Goal: Complete application form

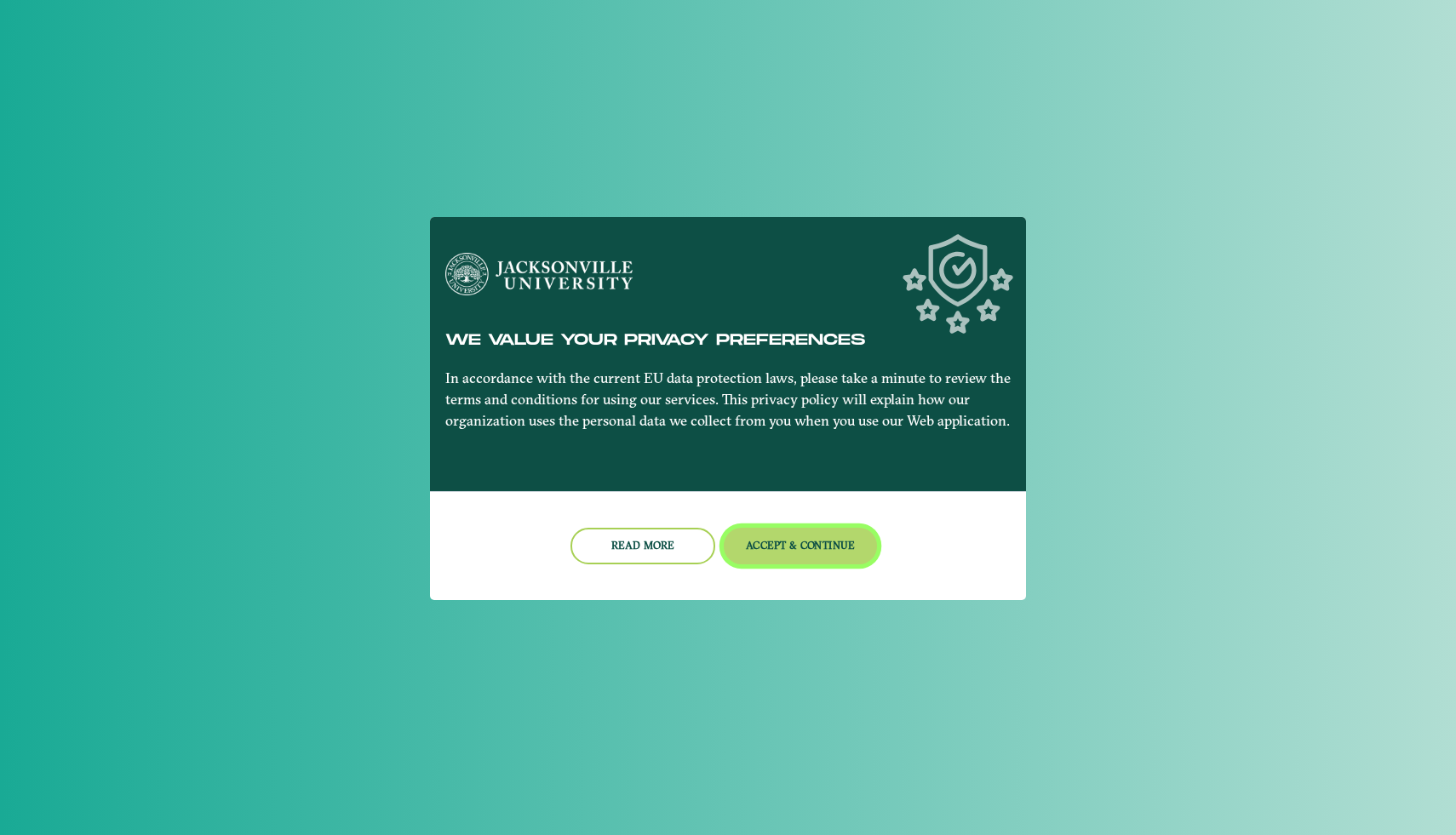
click at [797, 551] on button "Accept & Continue" at bounding box center [800, 546] width 154 height 37
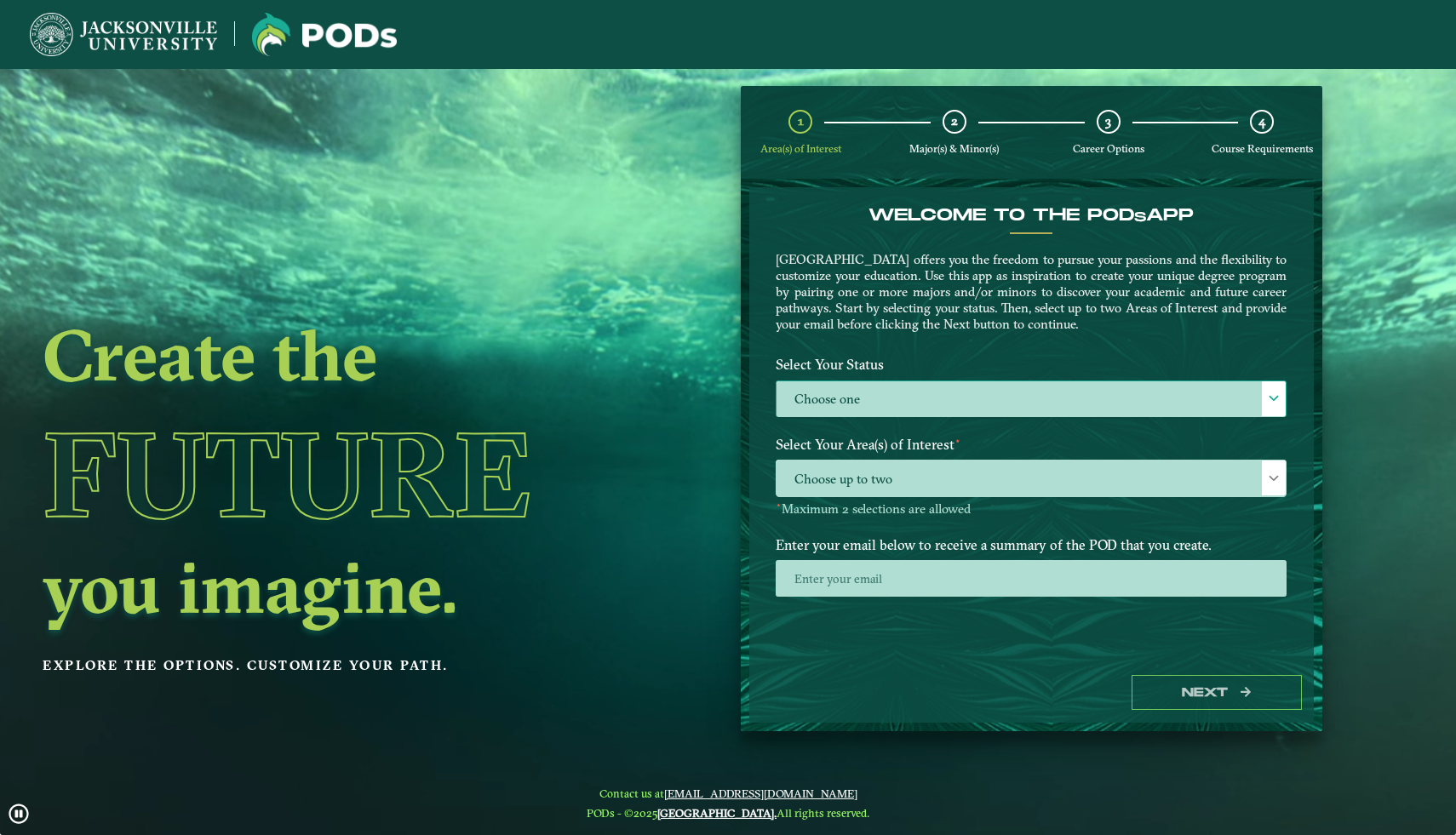
click at [893, 394] on label "Choose one" at bounding box center [1032, 400] width 510 height 37
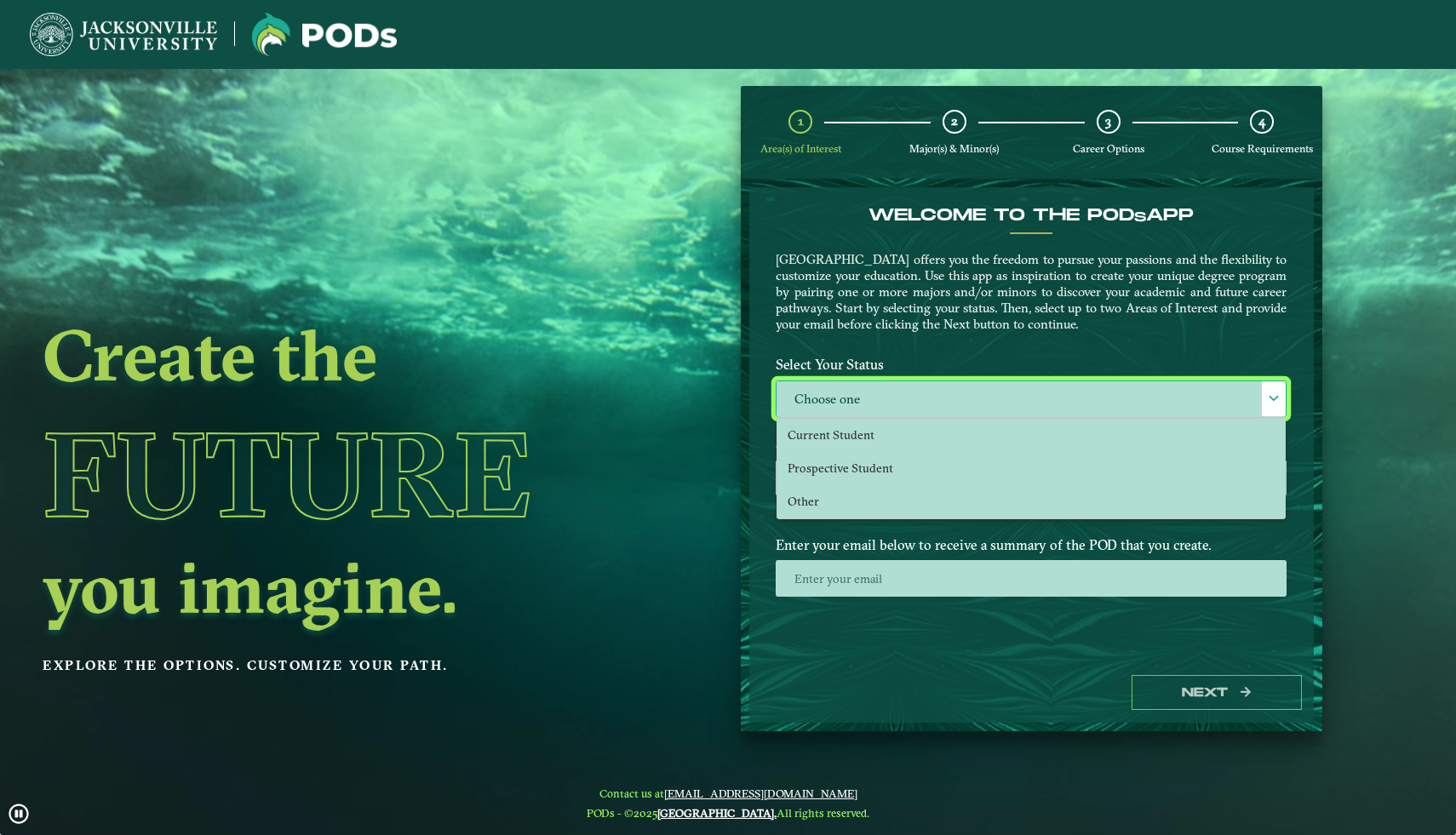
scroll to position [10, 70]
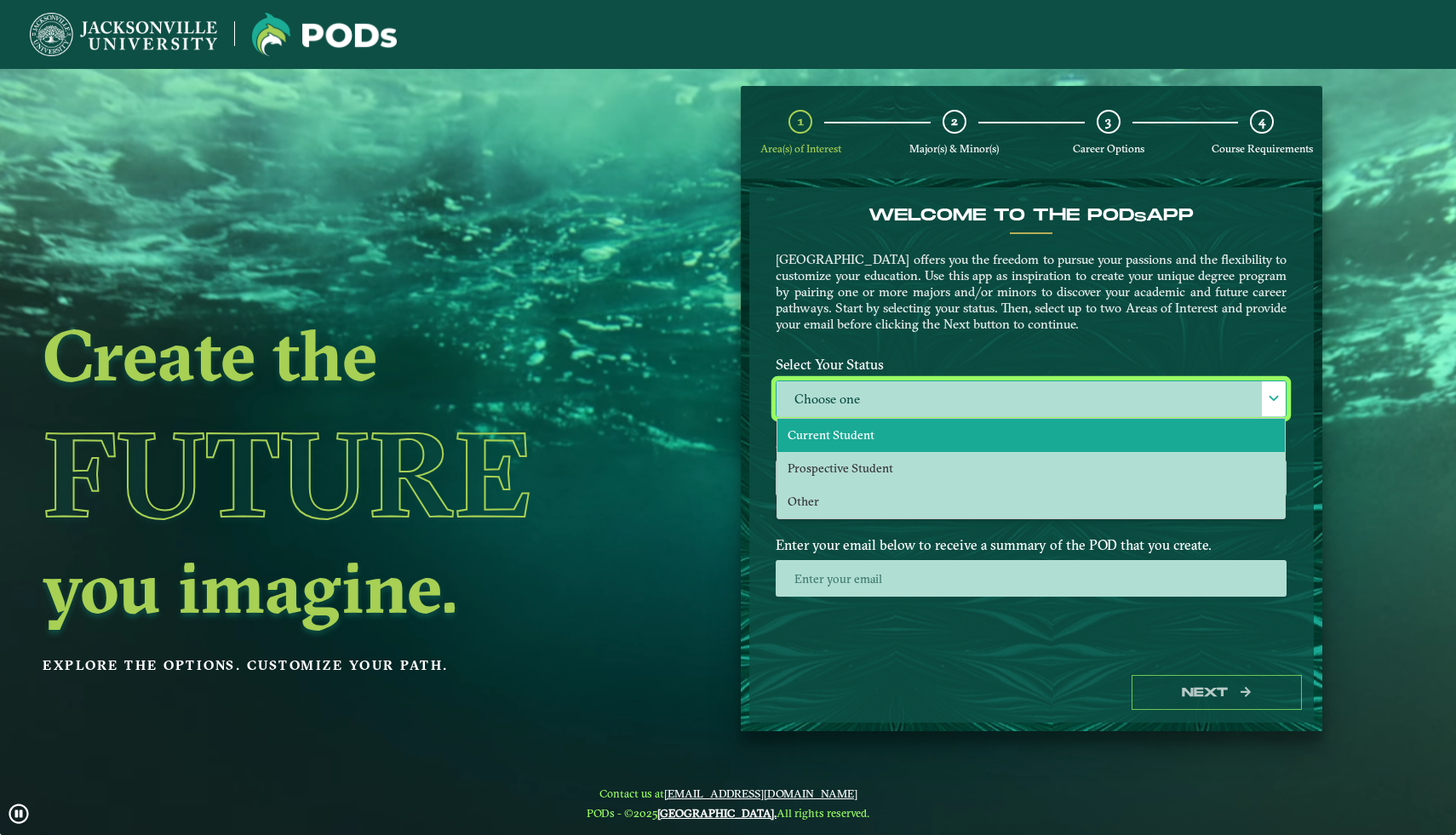
click at [859, 435] on span "Current Student" at bounding box center [831, 435] width 87 height 16
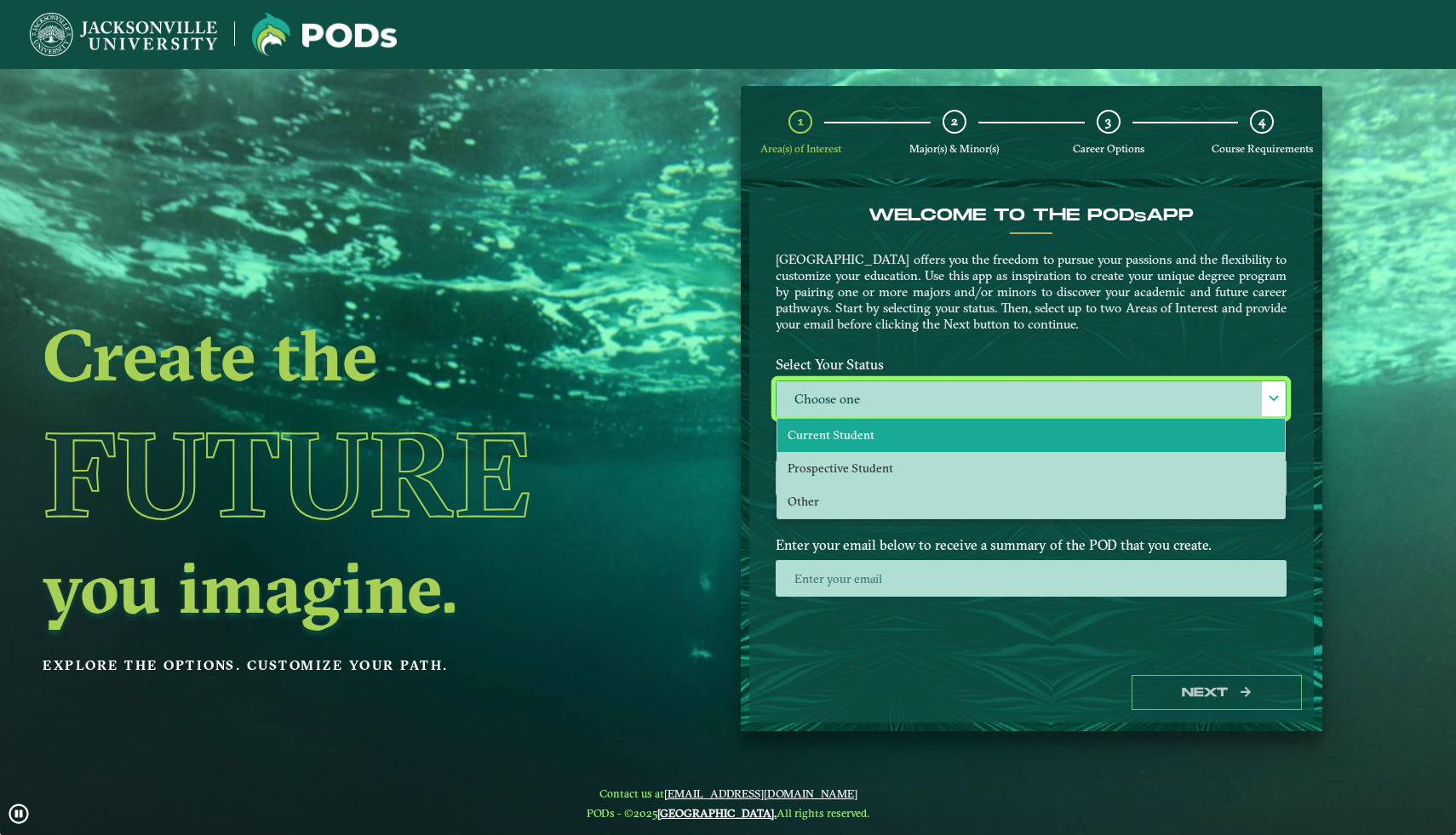
select select "[object Object]"
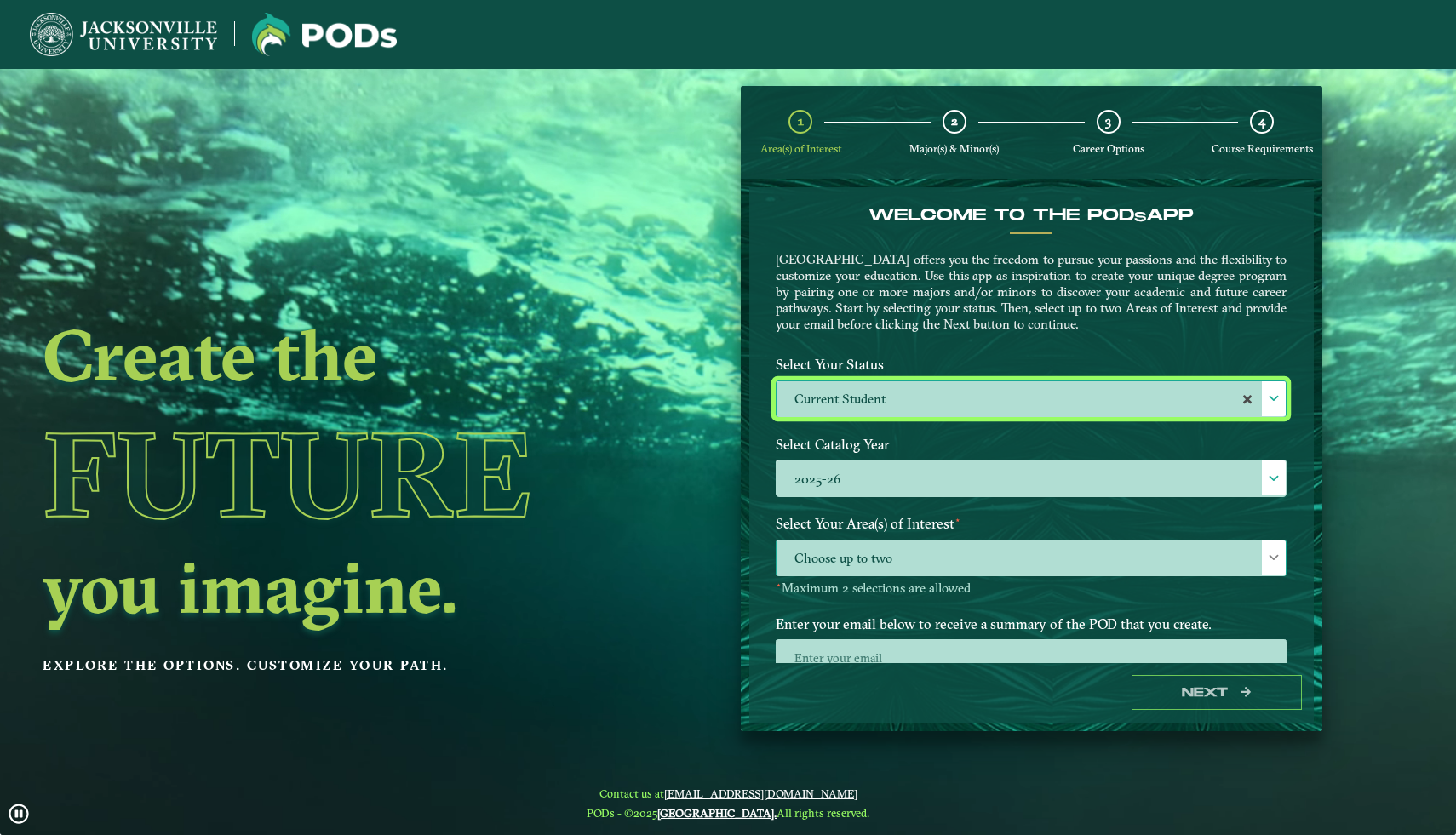
click at [914, 565] on span "Choose up to two" at bounding box center [1032, 559] width 510 height 37
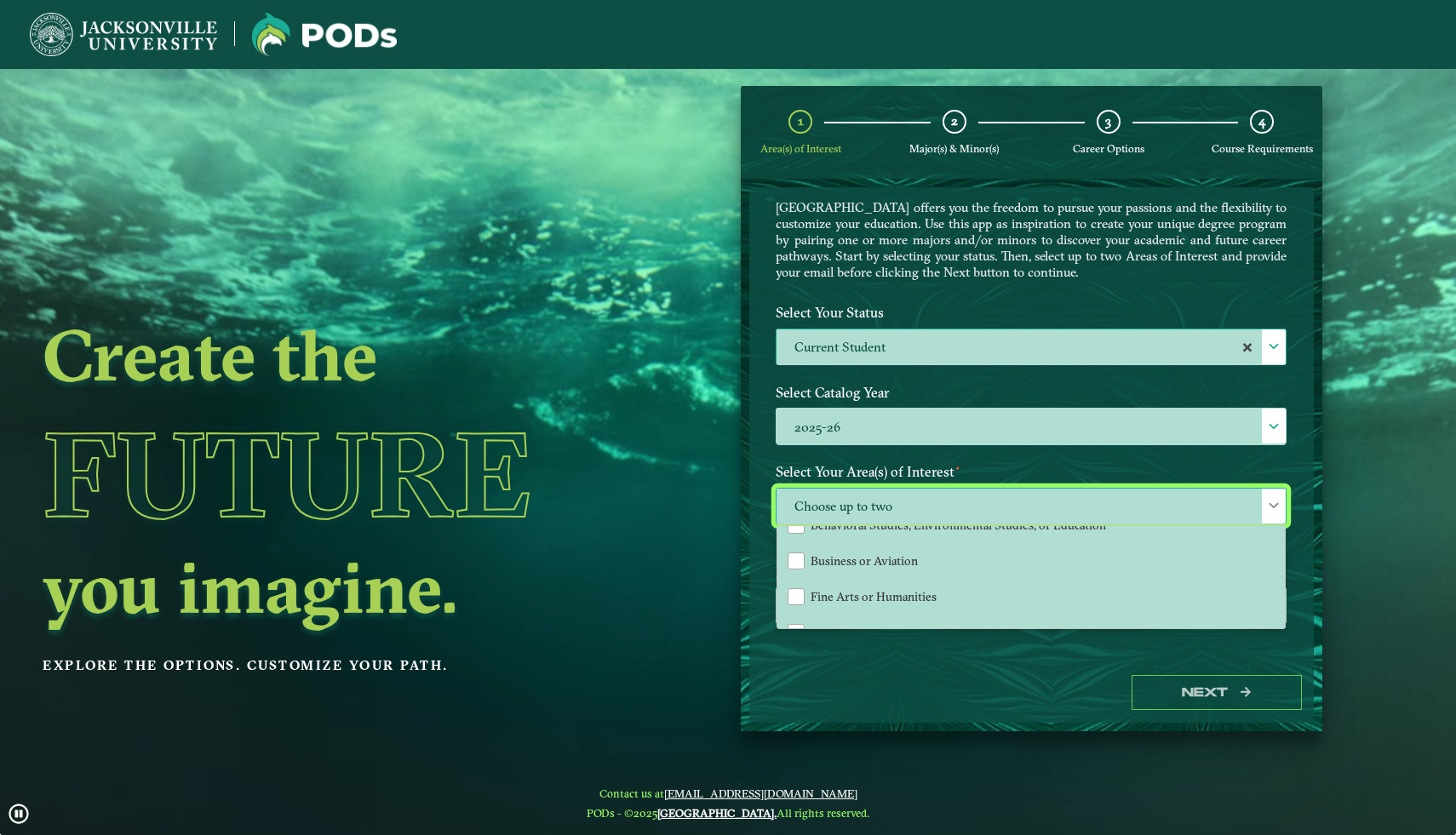
scroll to position [23, 0]
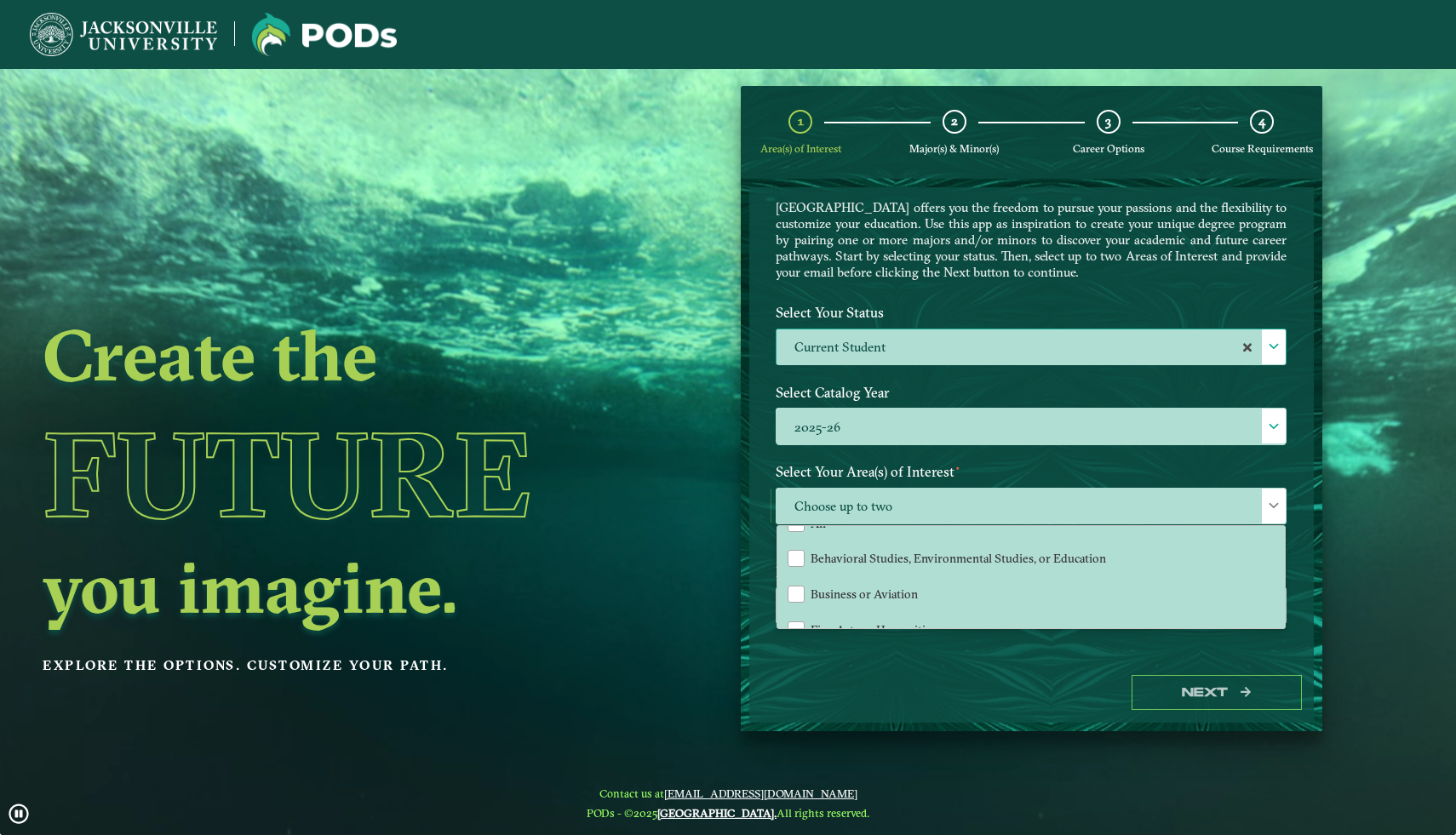
drag, startPoint x: 1284, startPoint y: 568, endPoint x: 1287, endPoint y: 597, distance: 29.2
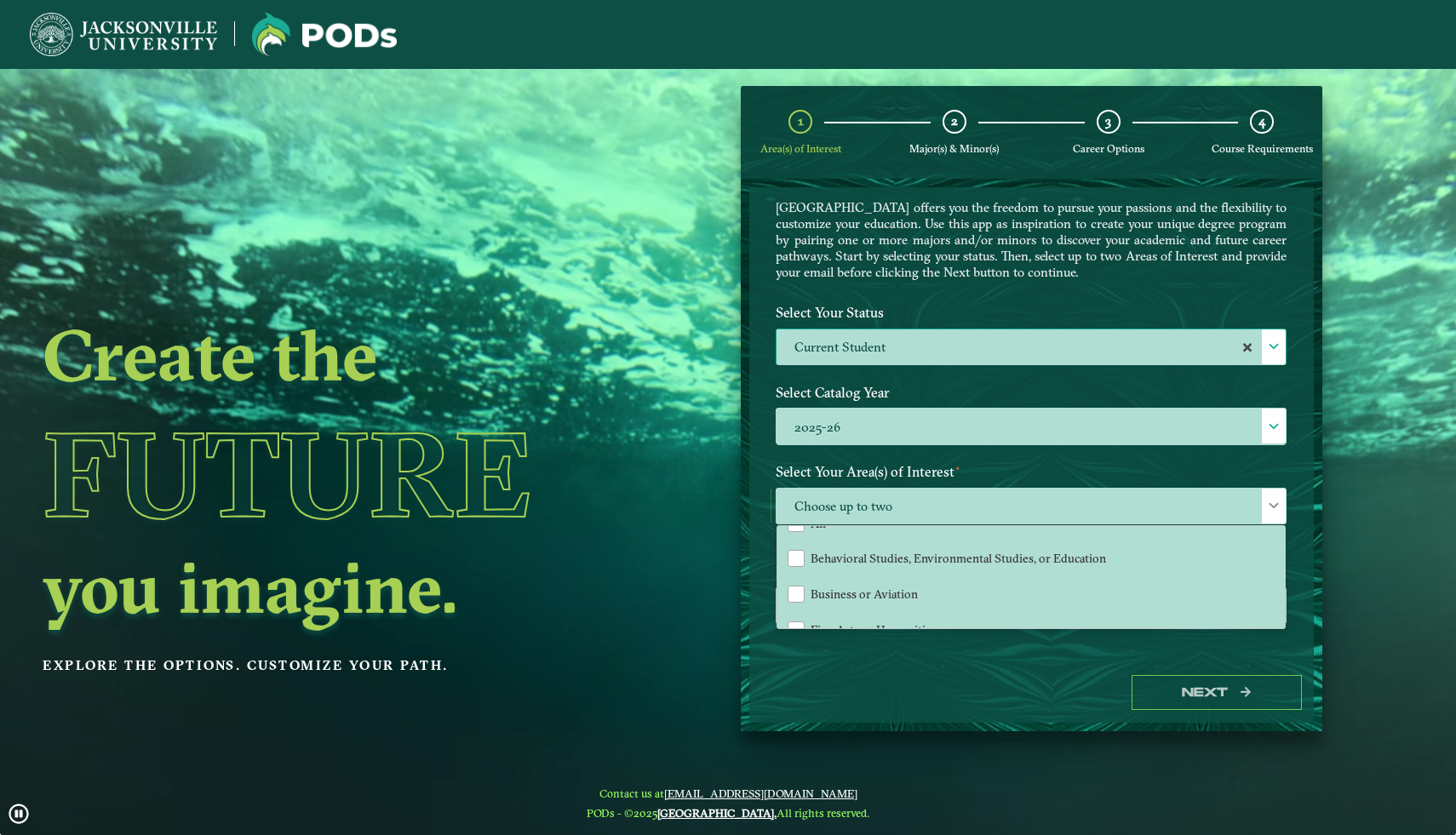
click at [1287, 597] on div "Enter your email below to receive a summary of the POD that you create." at bounding box center [1032, 603] width 537 height 92
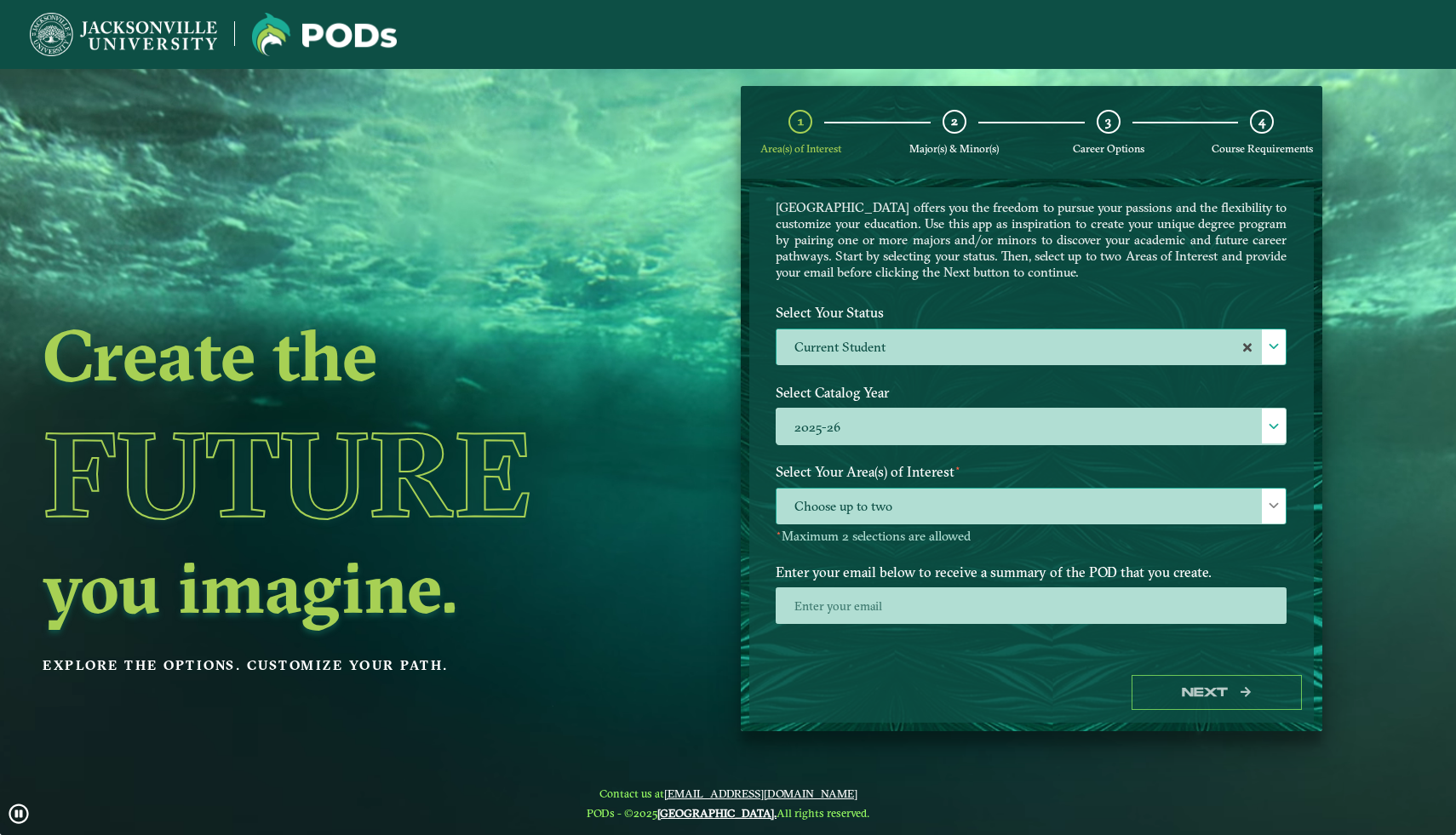
click at [847, 496] on span "Choose up to two" at bounding box center [1032, 507] width 510 height 37
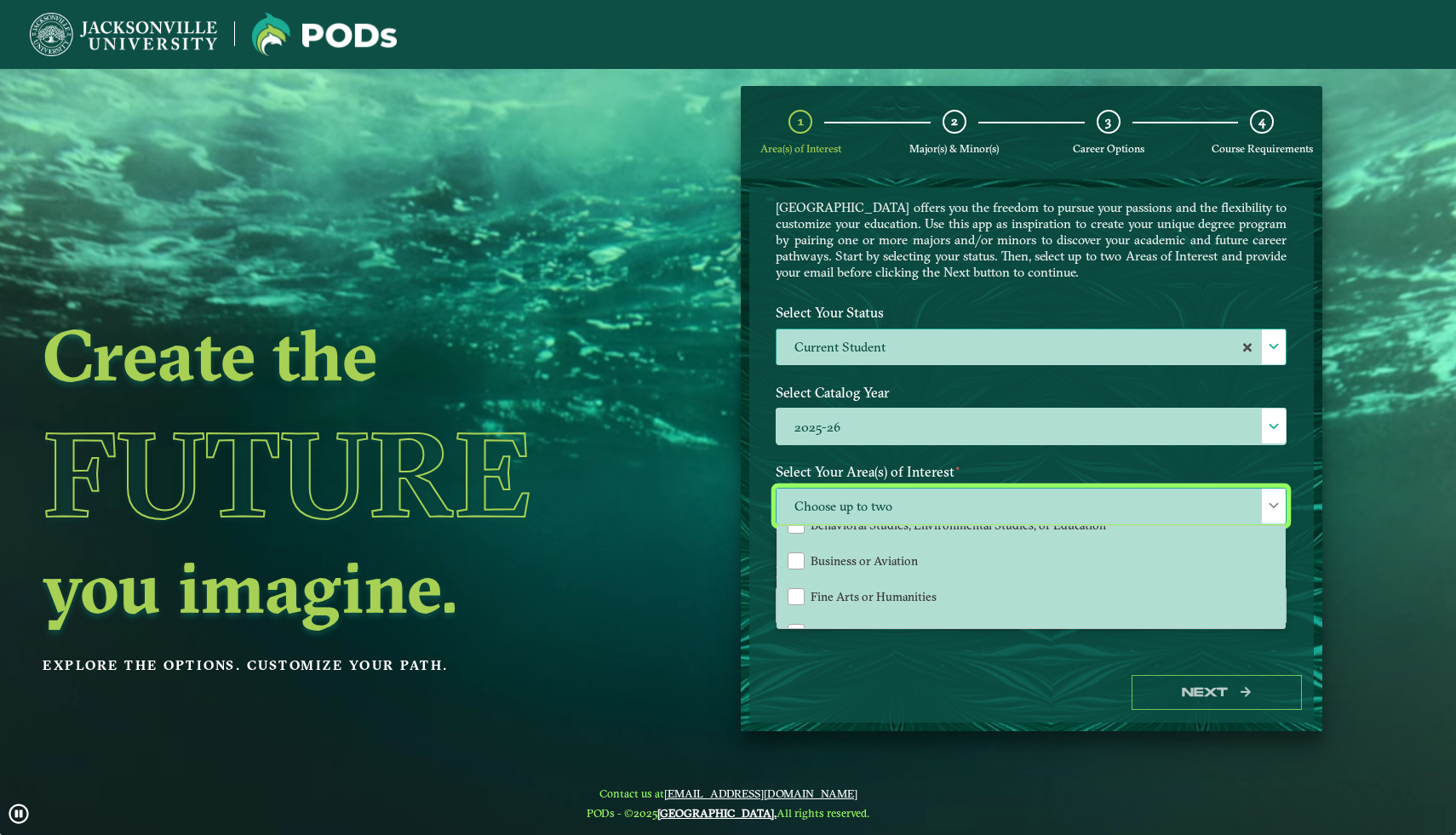
scroll to position [89, 0]
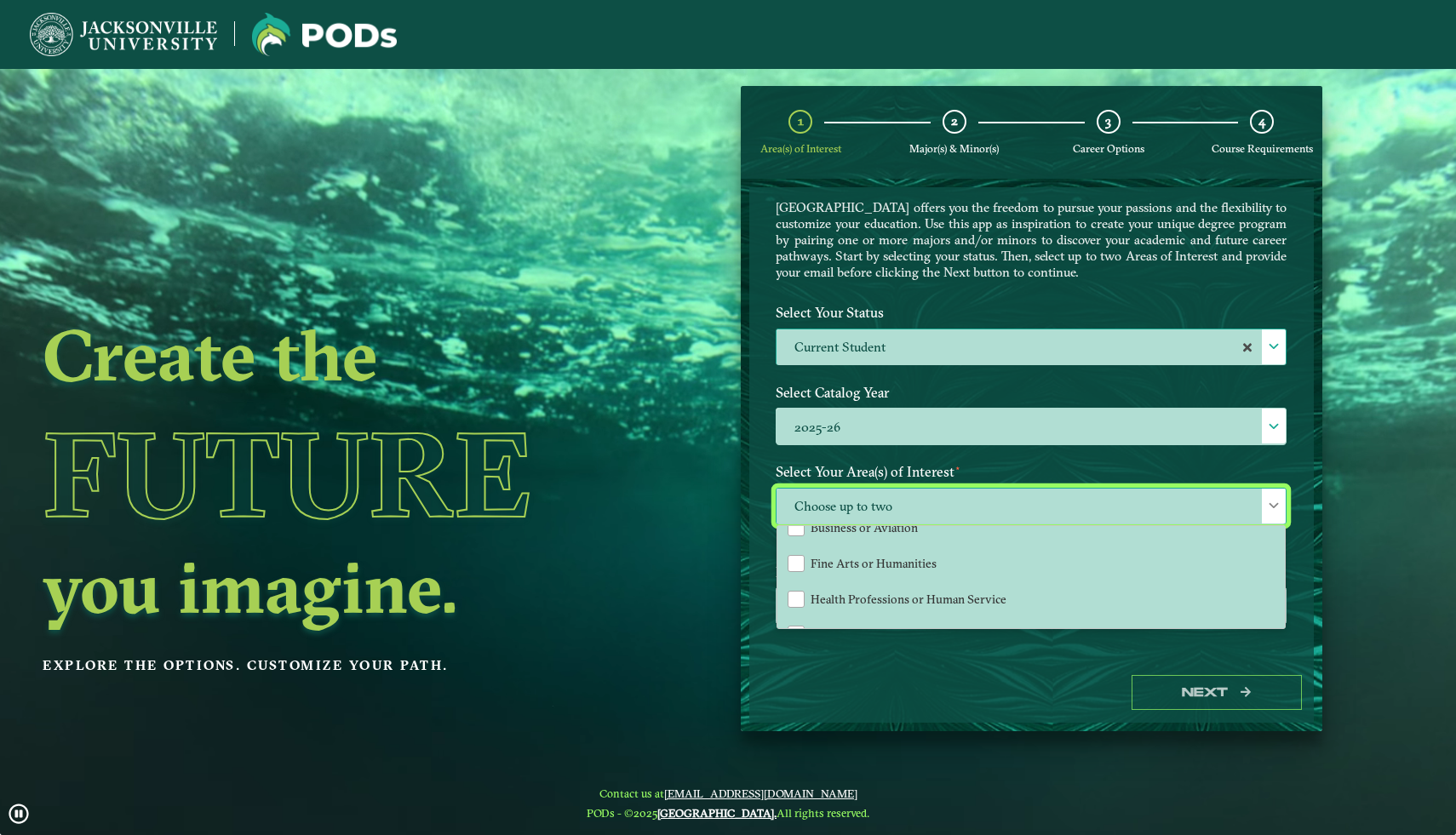
click at [1284, 625] on div "All Behavioral Studies, Environmental Studies, or Education Business or Aviatio…" at bounding box center [1032, 576] width 510 height 104
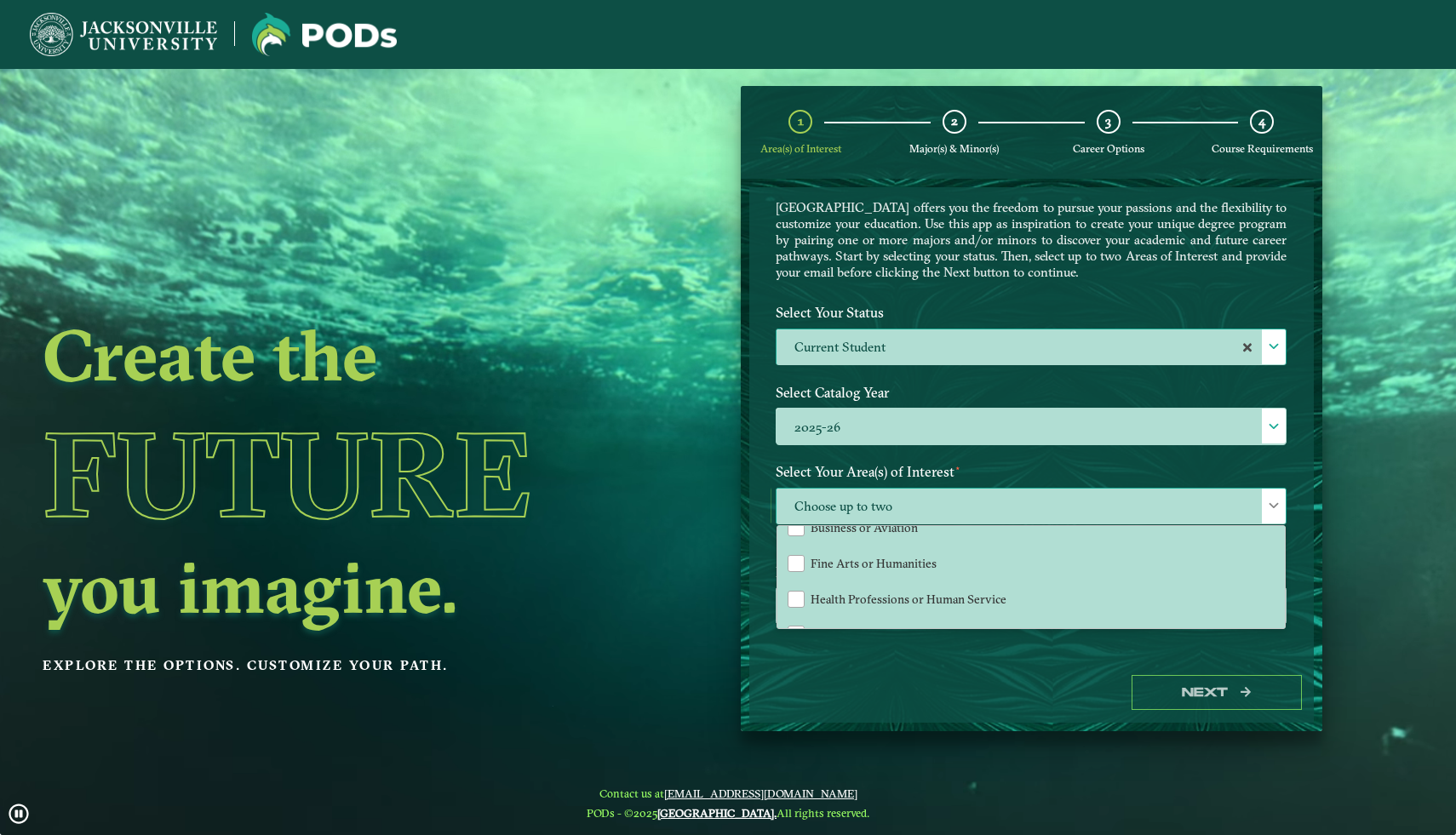
click at [1284, 623] on div "All Behavioral Studies, Environmental Studies, or Education Business or Aviatio…" at bounding box center [1032, 576] width 510 height 104
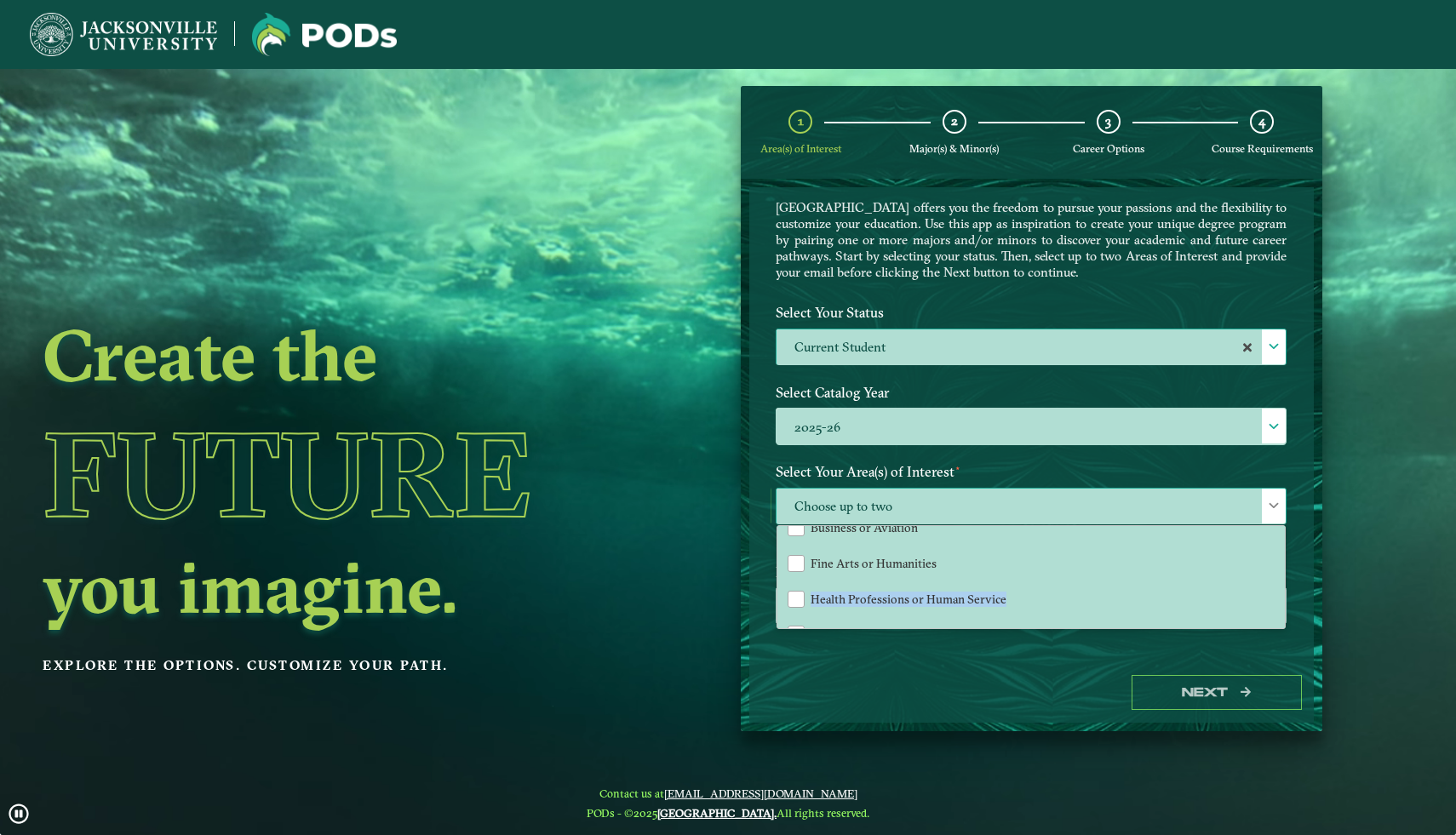
drag, startPoint x: 1283, startPoint y: 607, endPoint x: 1281, endPoint y: 562, distance: 45.0
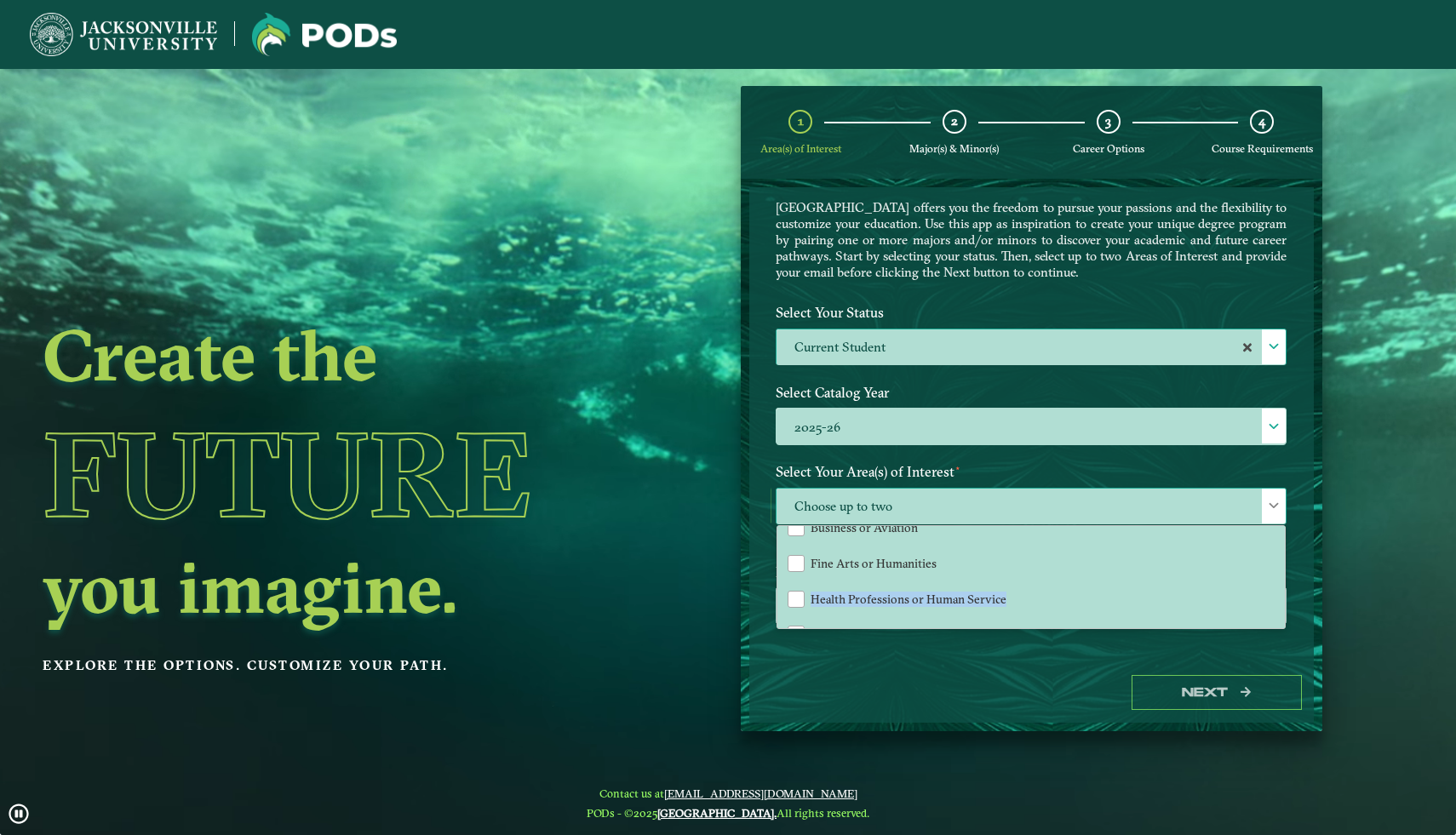
click at [1282, 562] on div "All Behavioral Studies, Environmental Studies, or Education Business or Aviatio…" at bounding box center [1031, 576] width 508 height 102
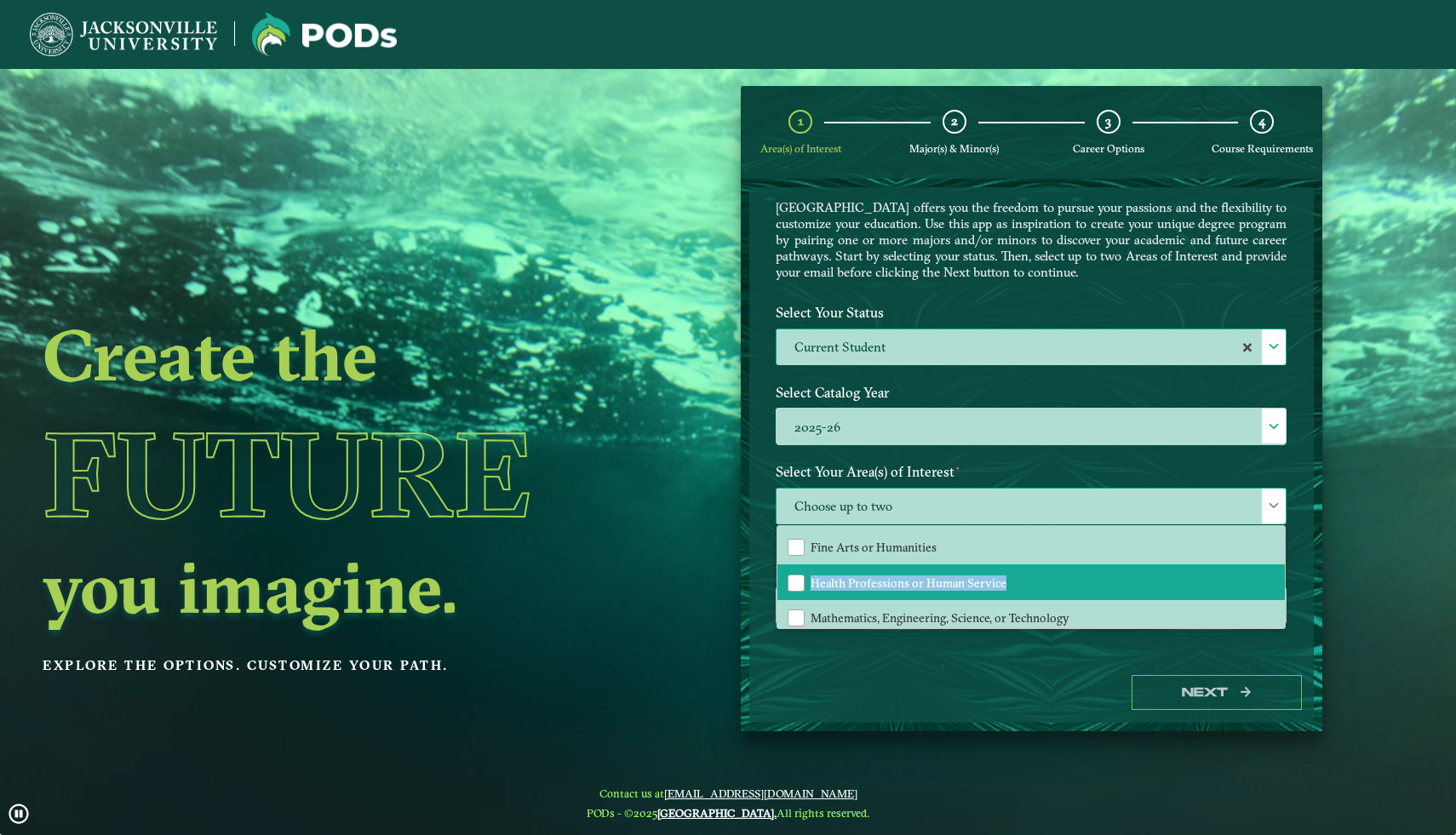
scroll to position [113, 0]
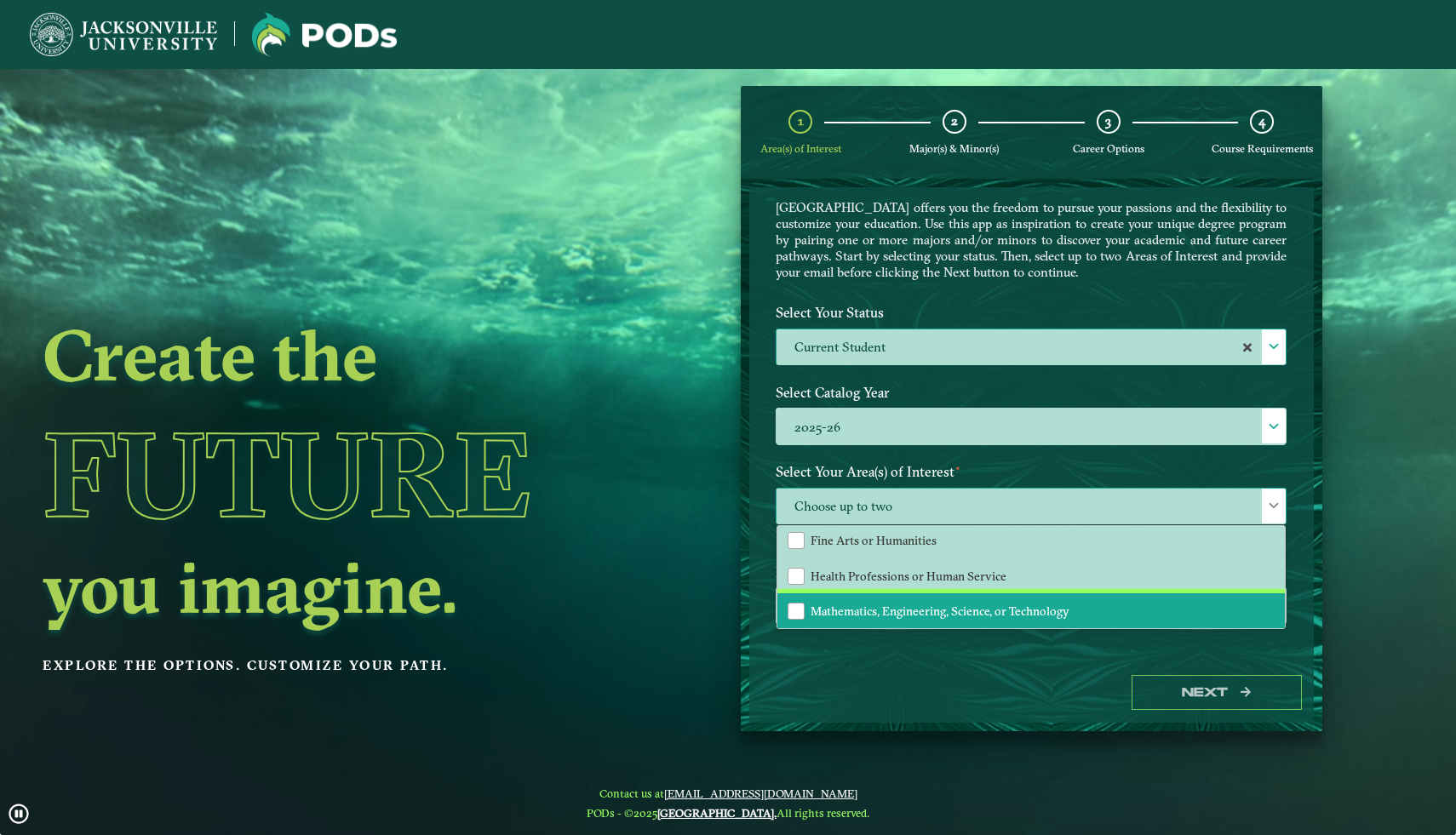
click at [971, 604] on span "Mathematics, Engineering, Science, or Technology" at bounding box center [941, 611] width 259 height 16
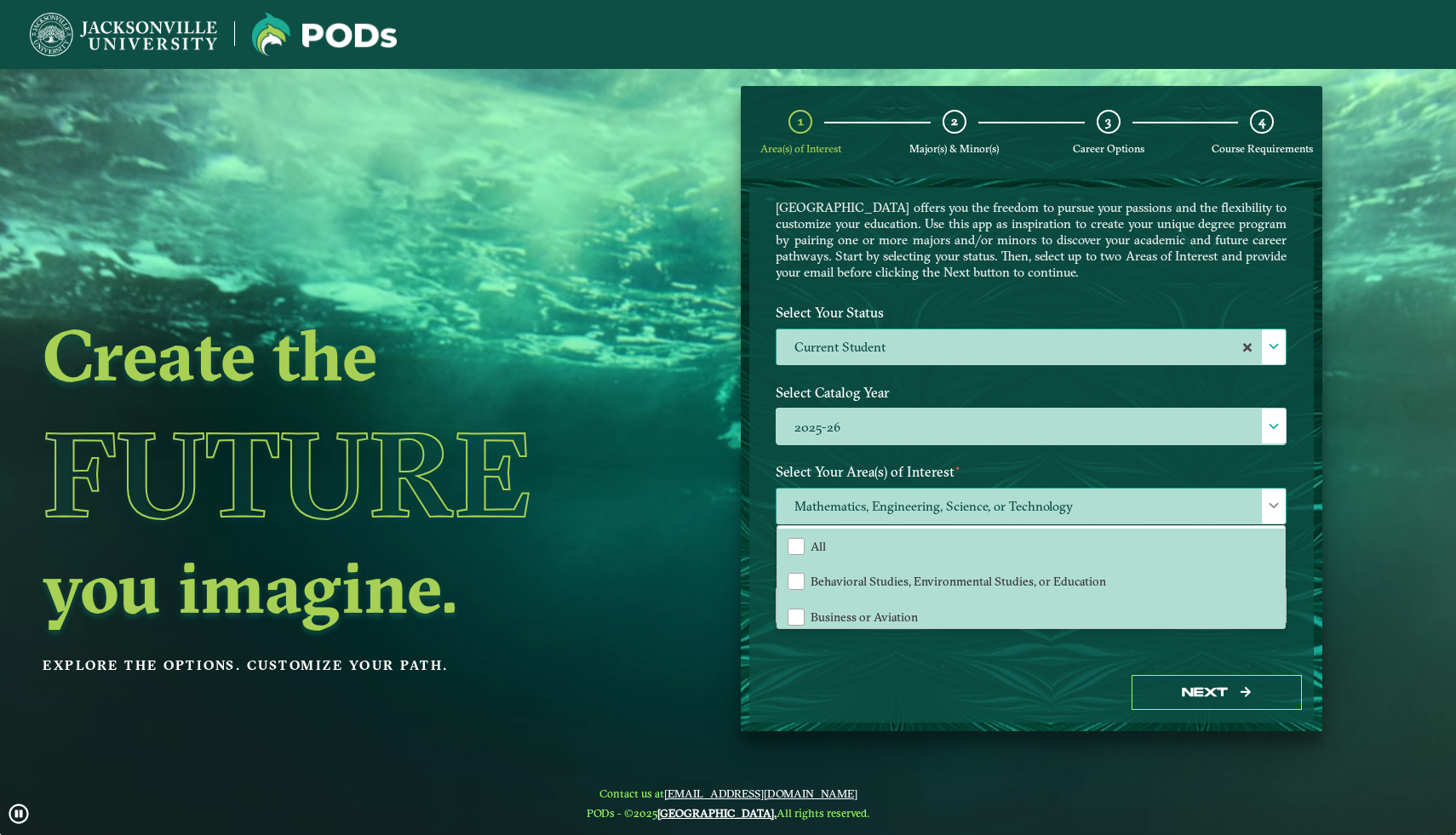
scroll to position [0, 0]
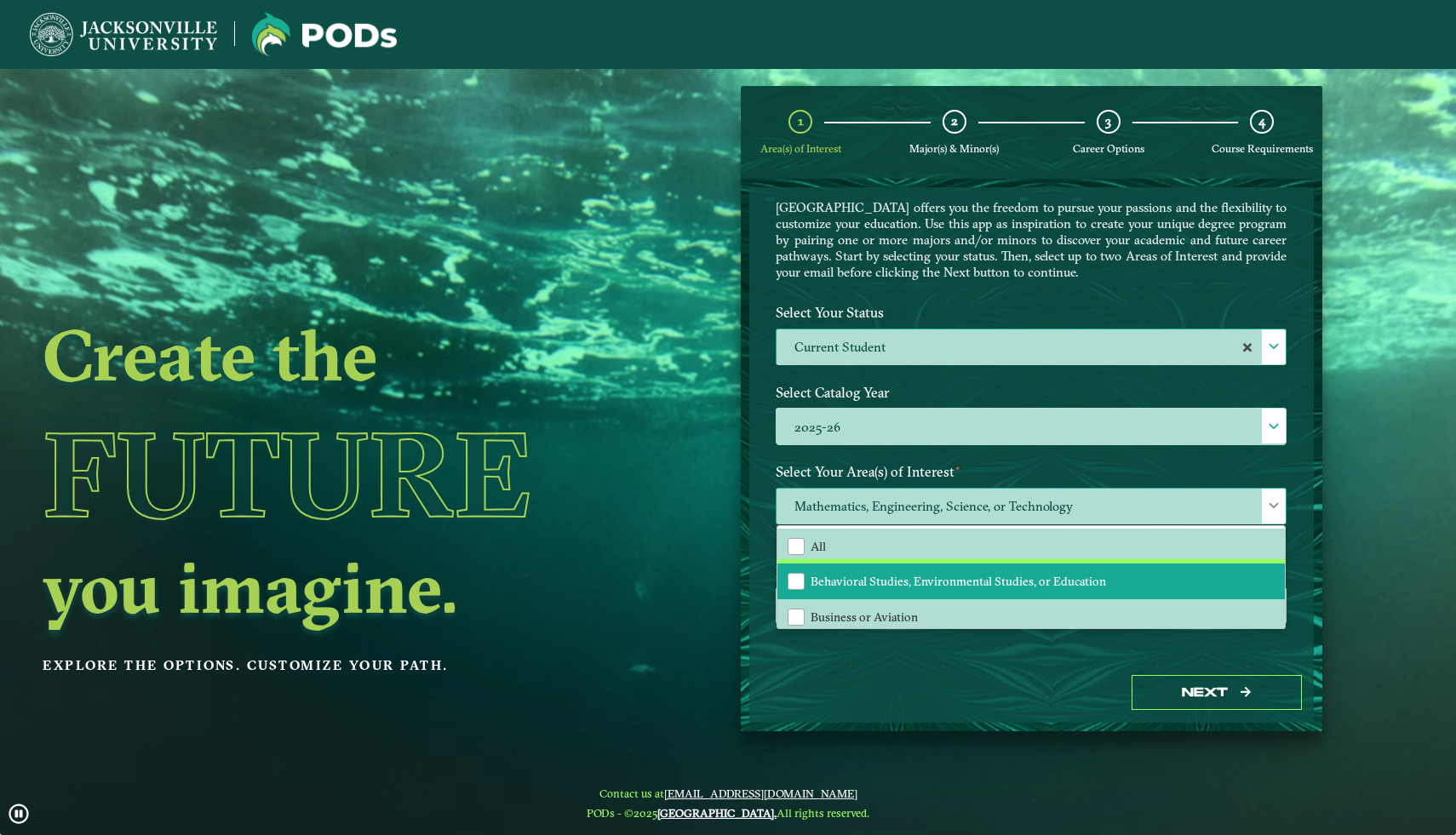
click at [956, 572] on li "Behavioral Studies, Environmental Studies, or Education" at bounding box center [1031, 581] width 508 height 36
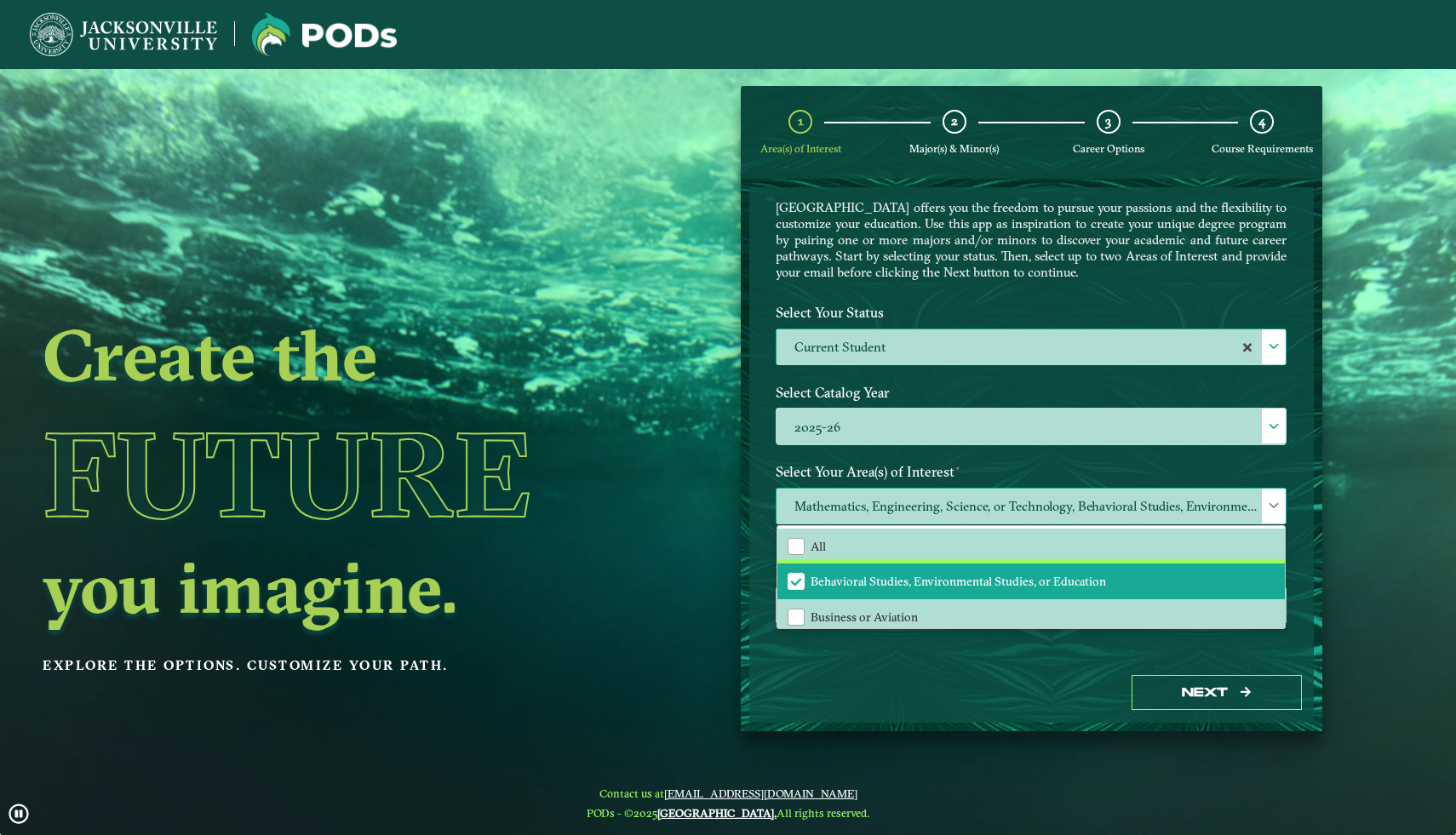
scroll to position [113, 0]
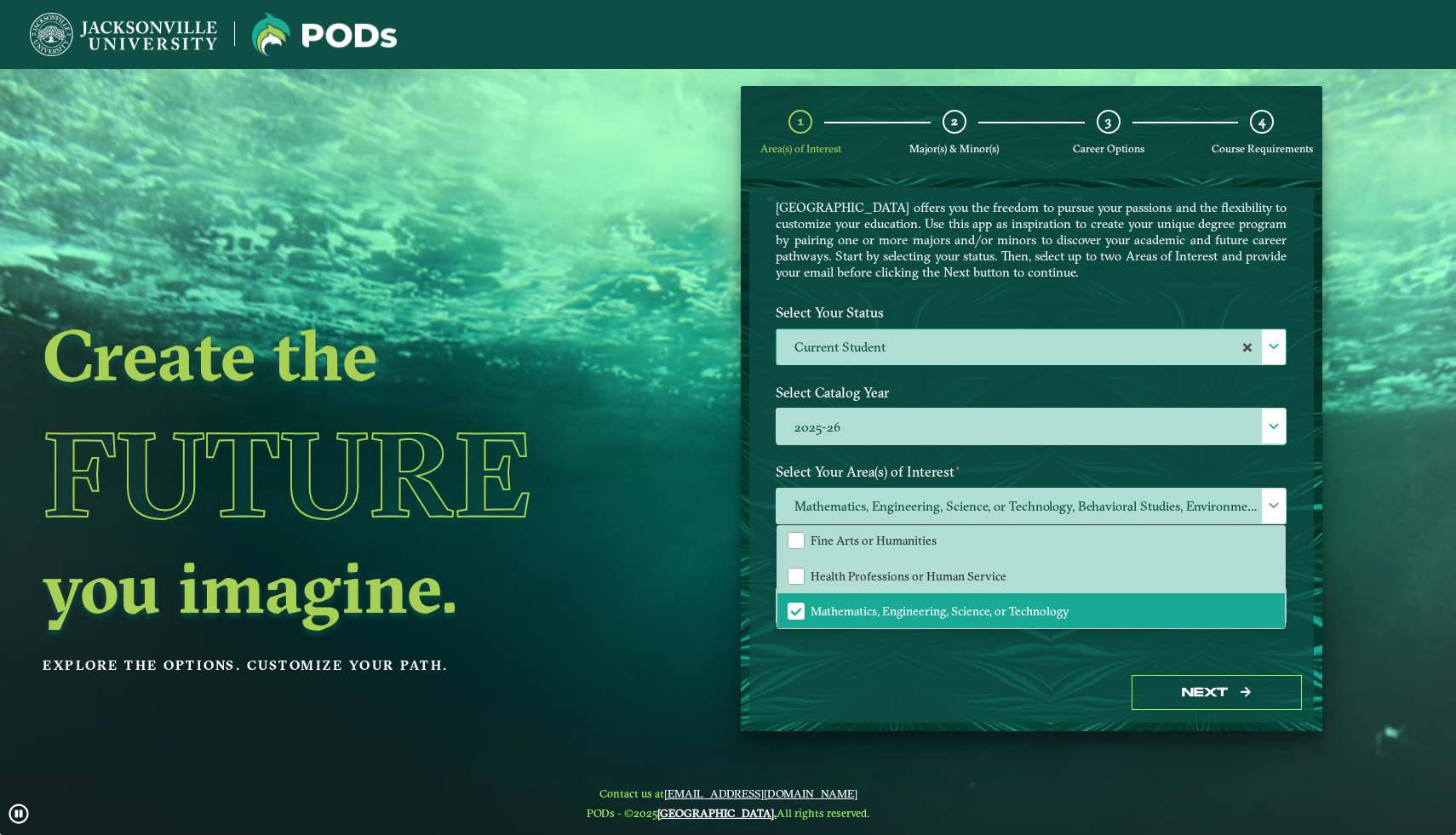
click at [935, 668] on div "Next" at bounding box center [1032, 692] width 565 height 58
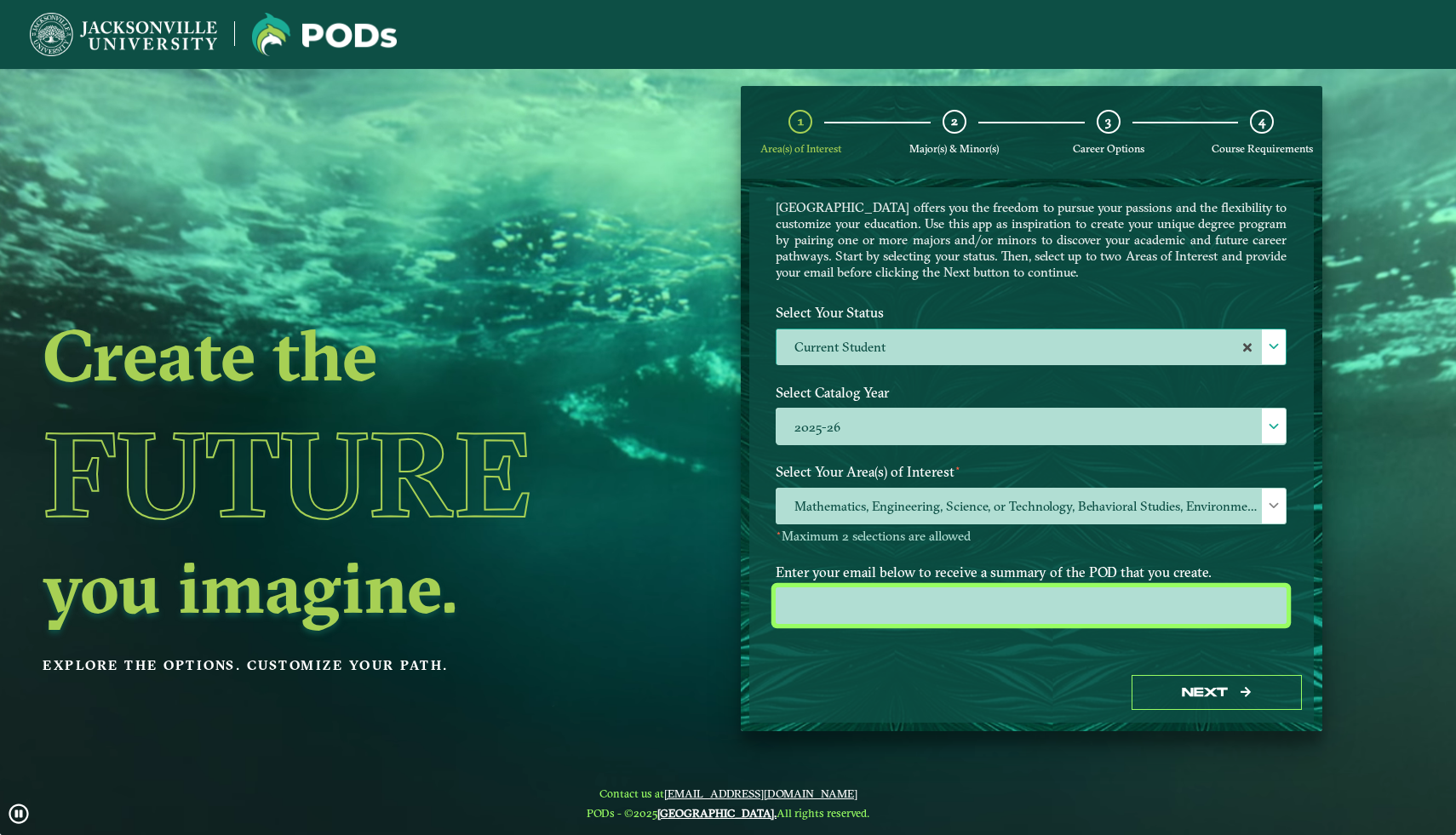
click at [883, 610] on input "email" at bounding box center [1031, 606] width 511 height 37
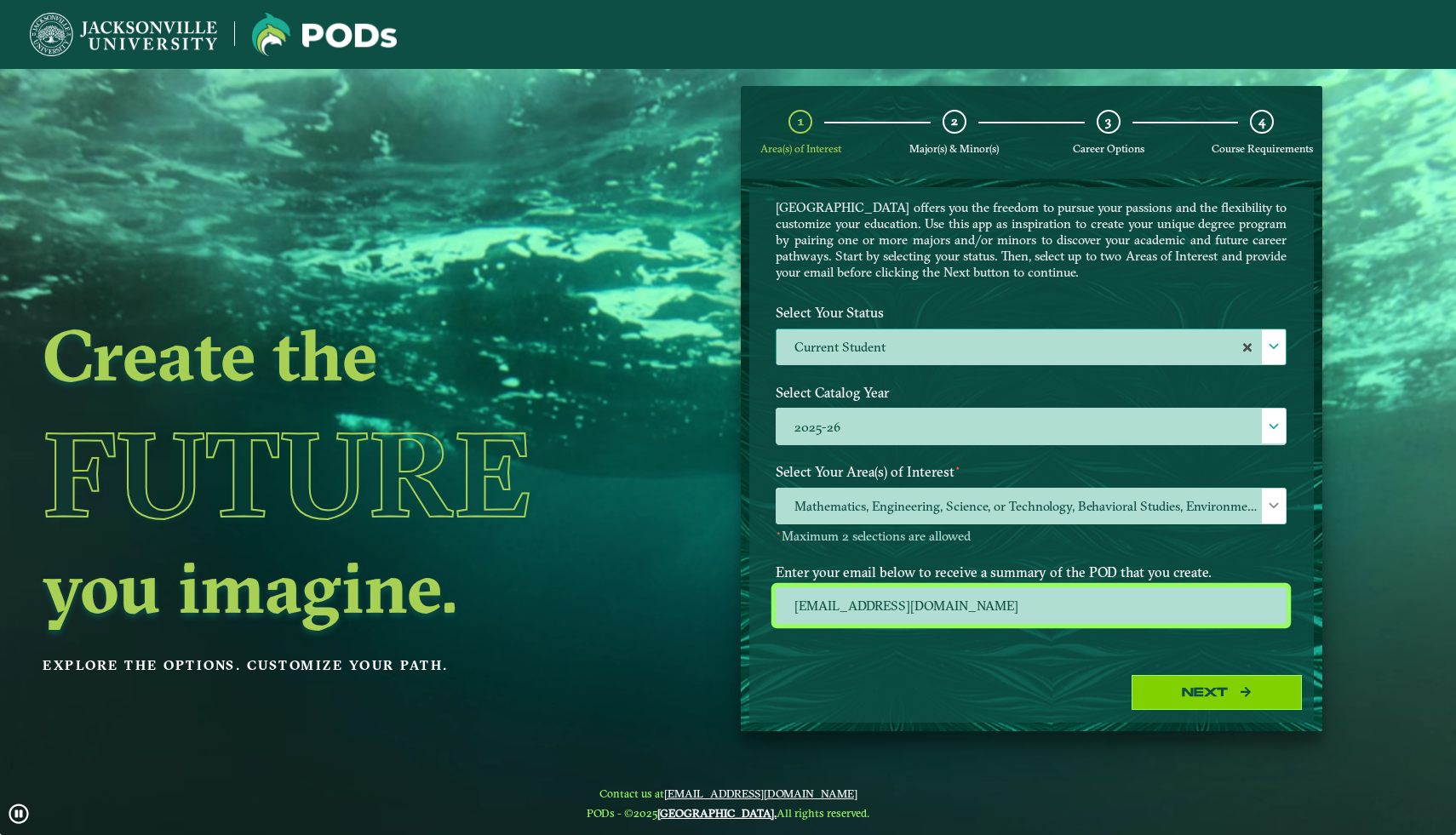
type input "[EMAIL_ADDRESS][DOMAIN_NAME]"
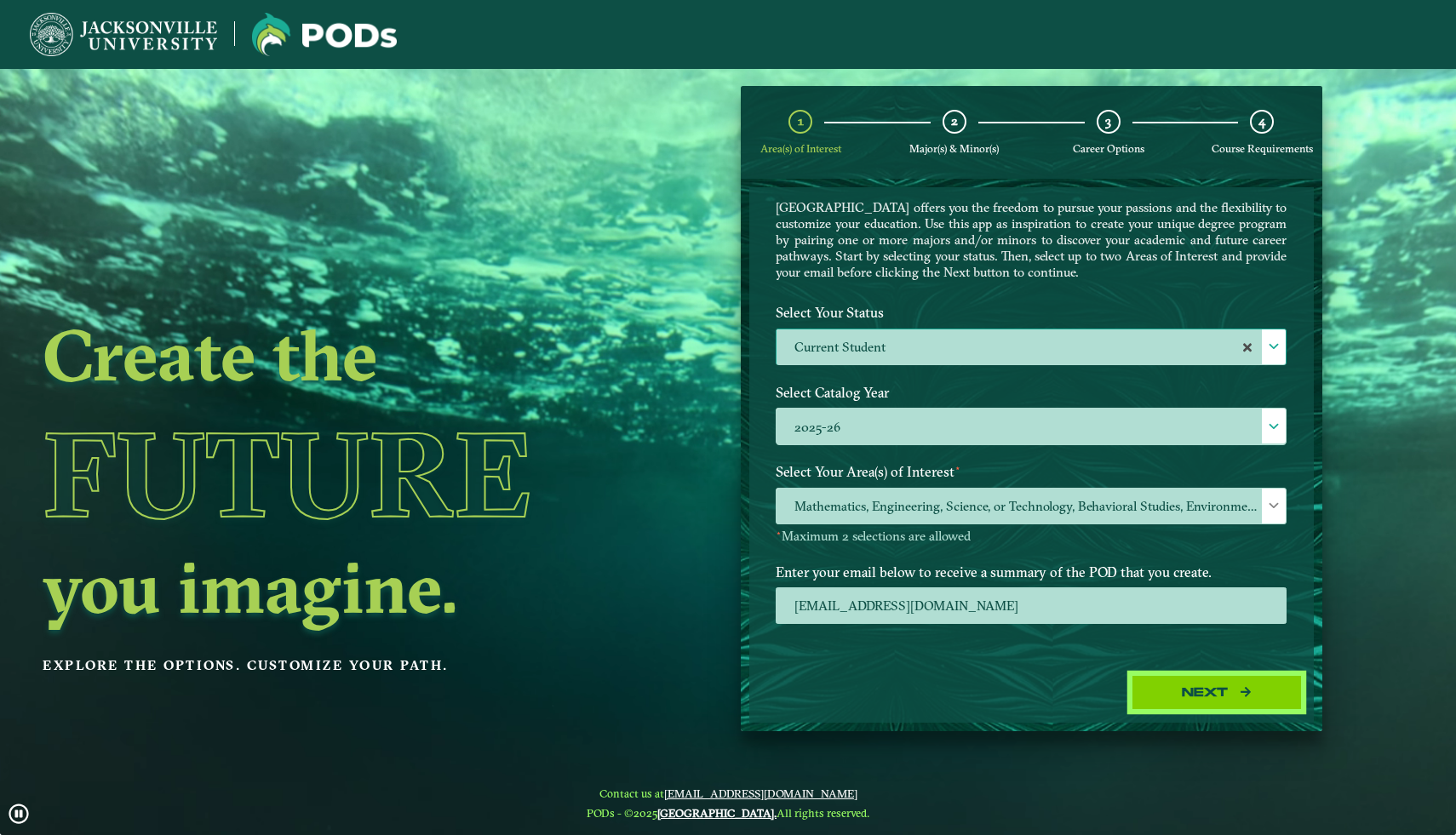
click at [1175, 702] on button "Next" at bounding box center [1217, 692] width 170 height 35
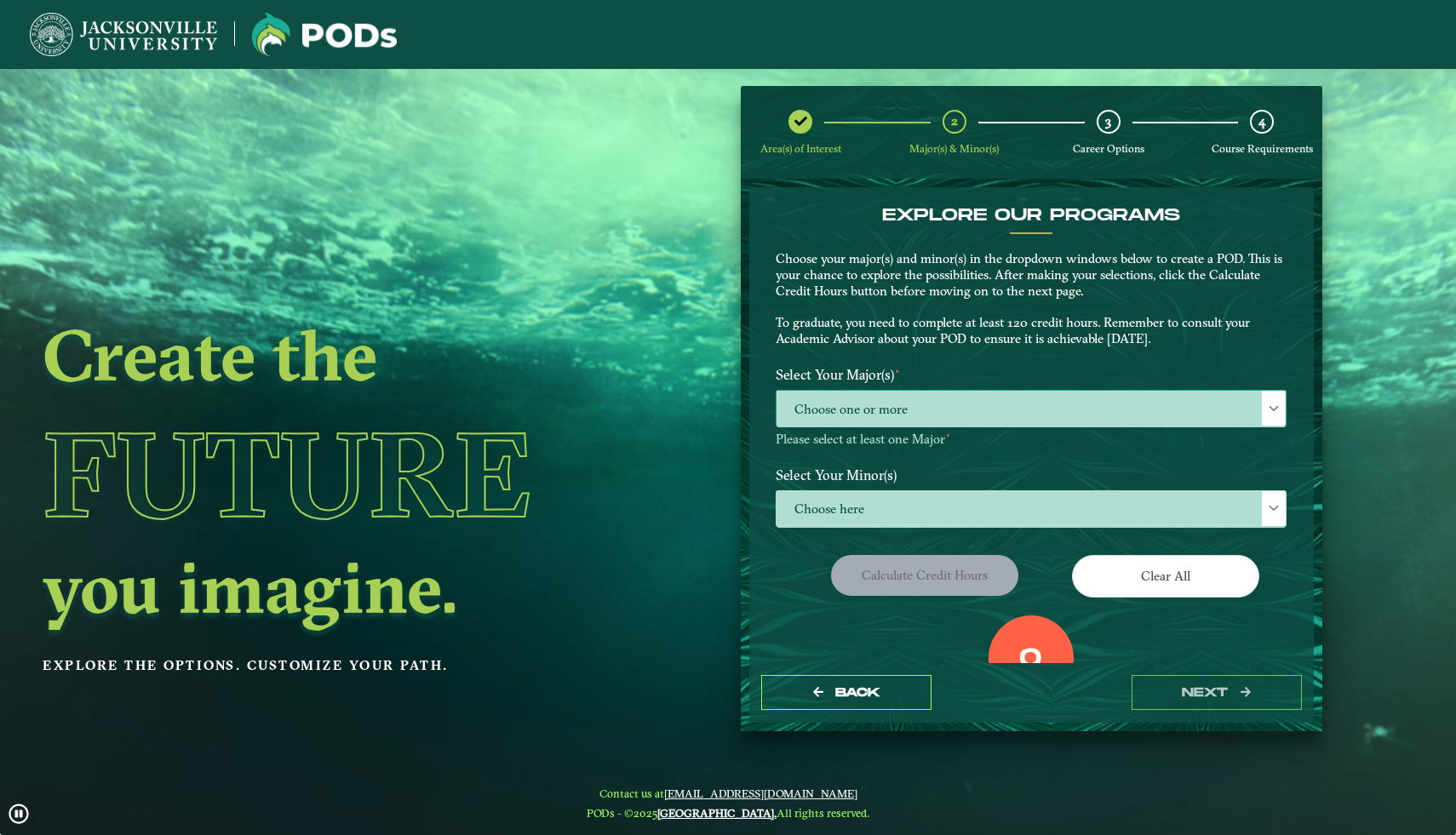
click at [921, 420] on span "Choose one or more" at bounding box center [1032, 409] width 510 height 37
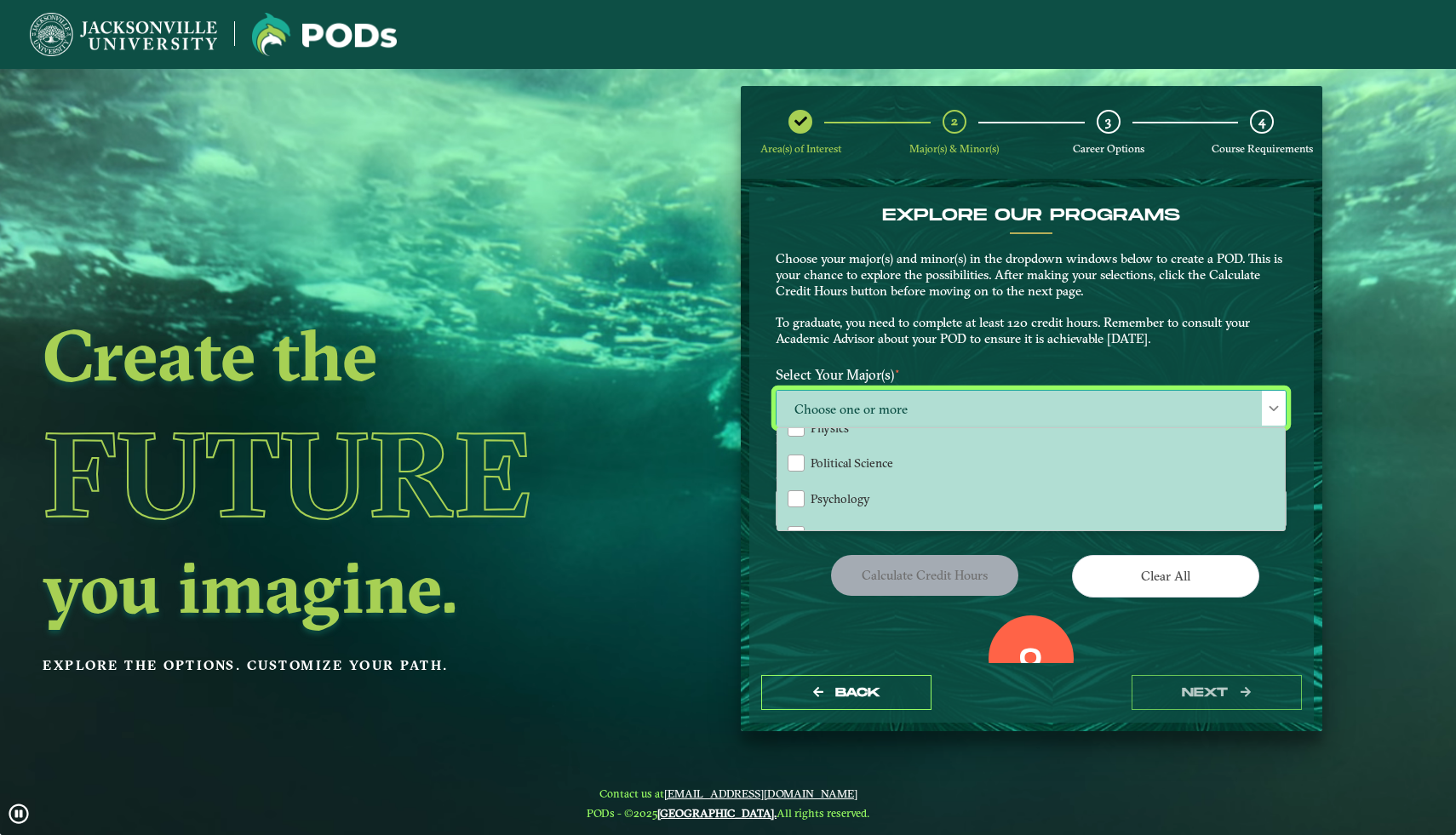
scroll to position [547, 0]
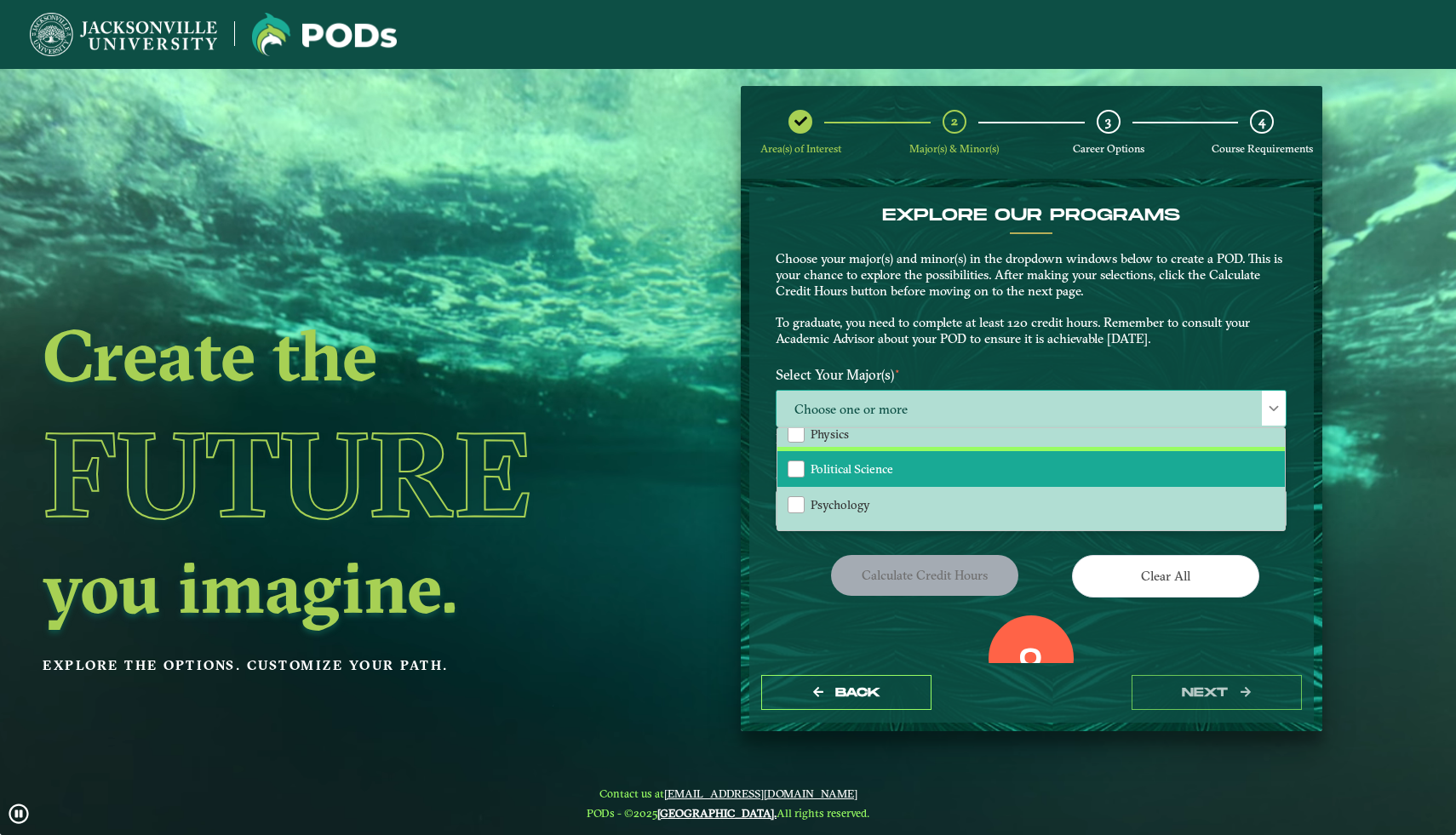
click at [883, 462] on span "Political Science" at bounding box center [852, 470] width 83 height 16
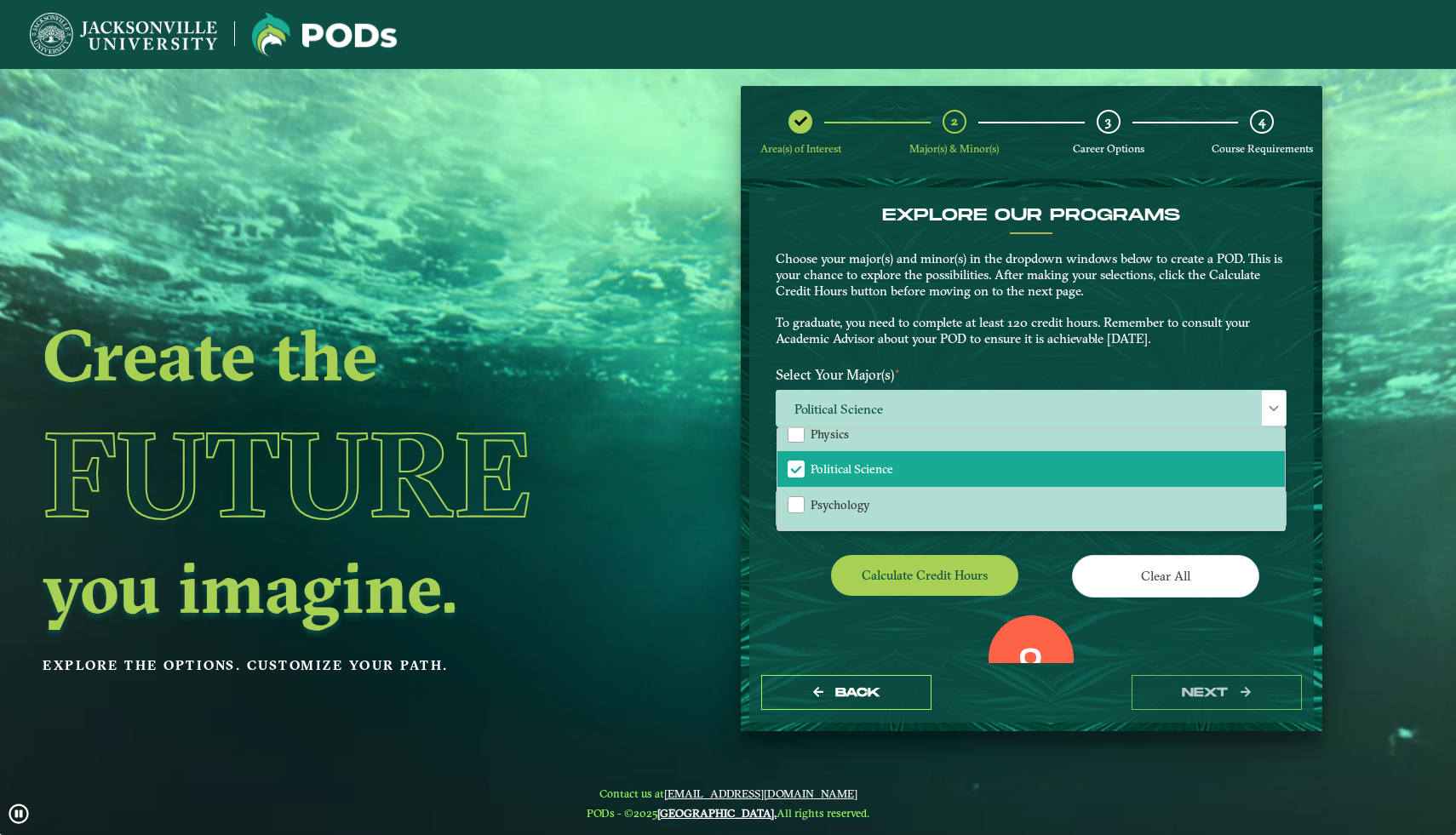
click at [785, 558] on div "Calculate credit hours" at bounding box center [898, 578] width 268 height 48
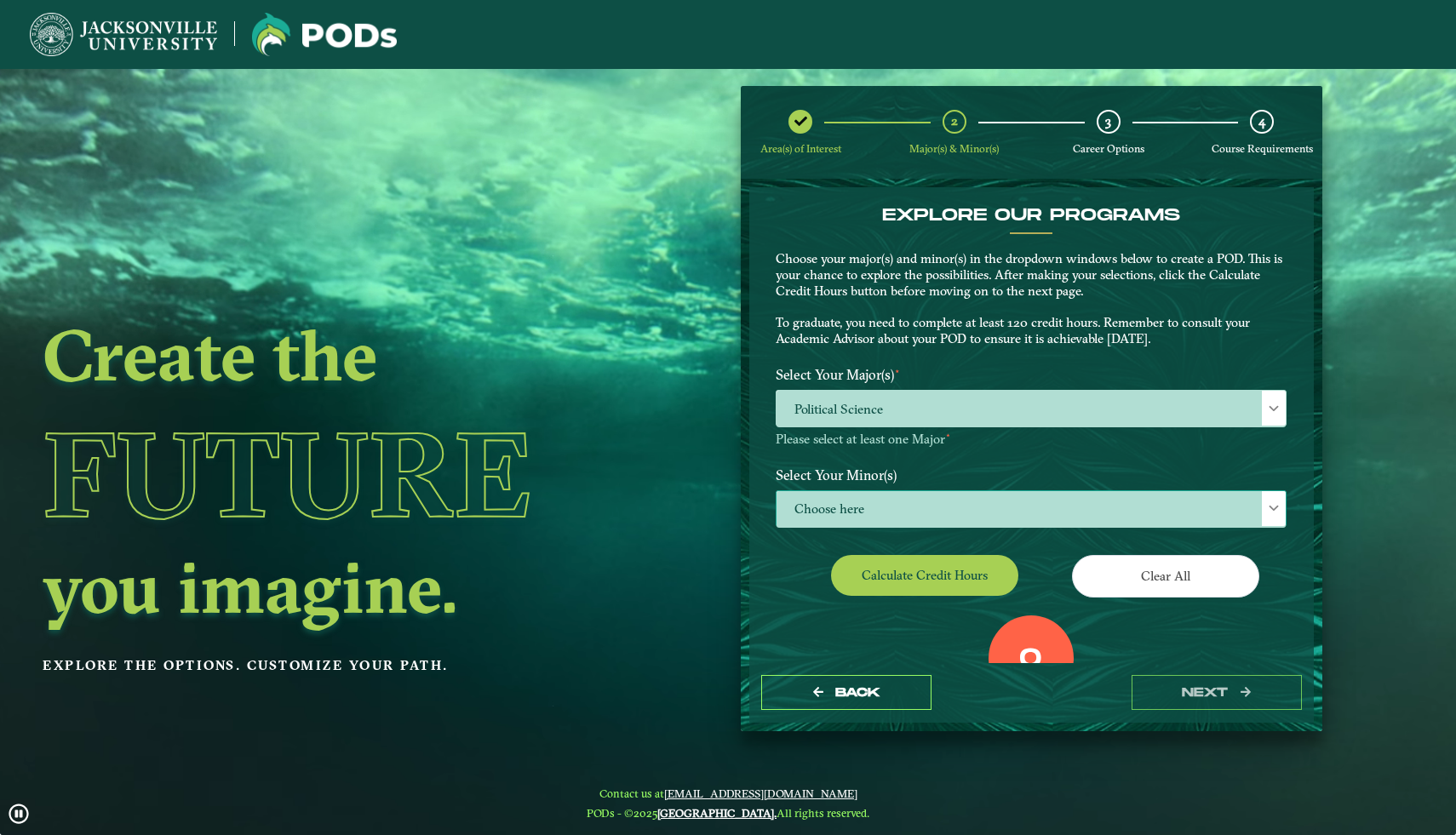
click at [883, 504] on span "Choose here" at bounding box center [1032, 509] width 510 height 37
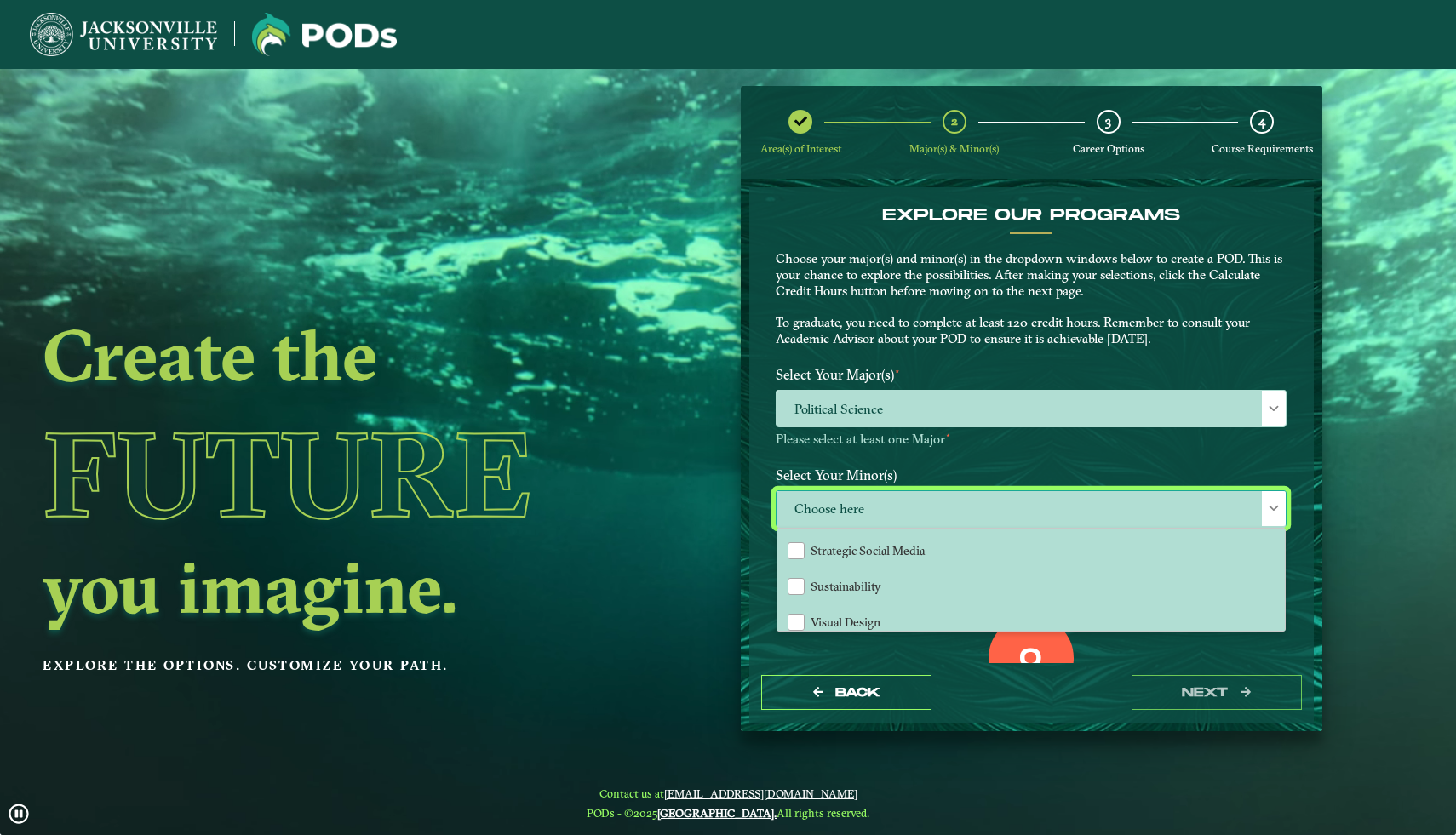
scroll to position [1831, 0]
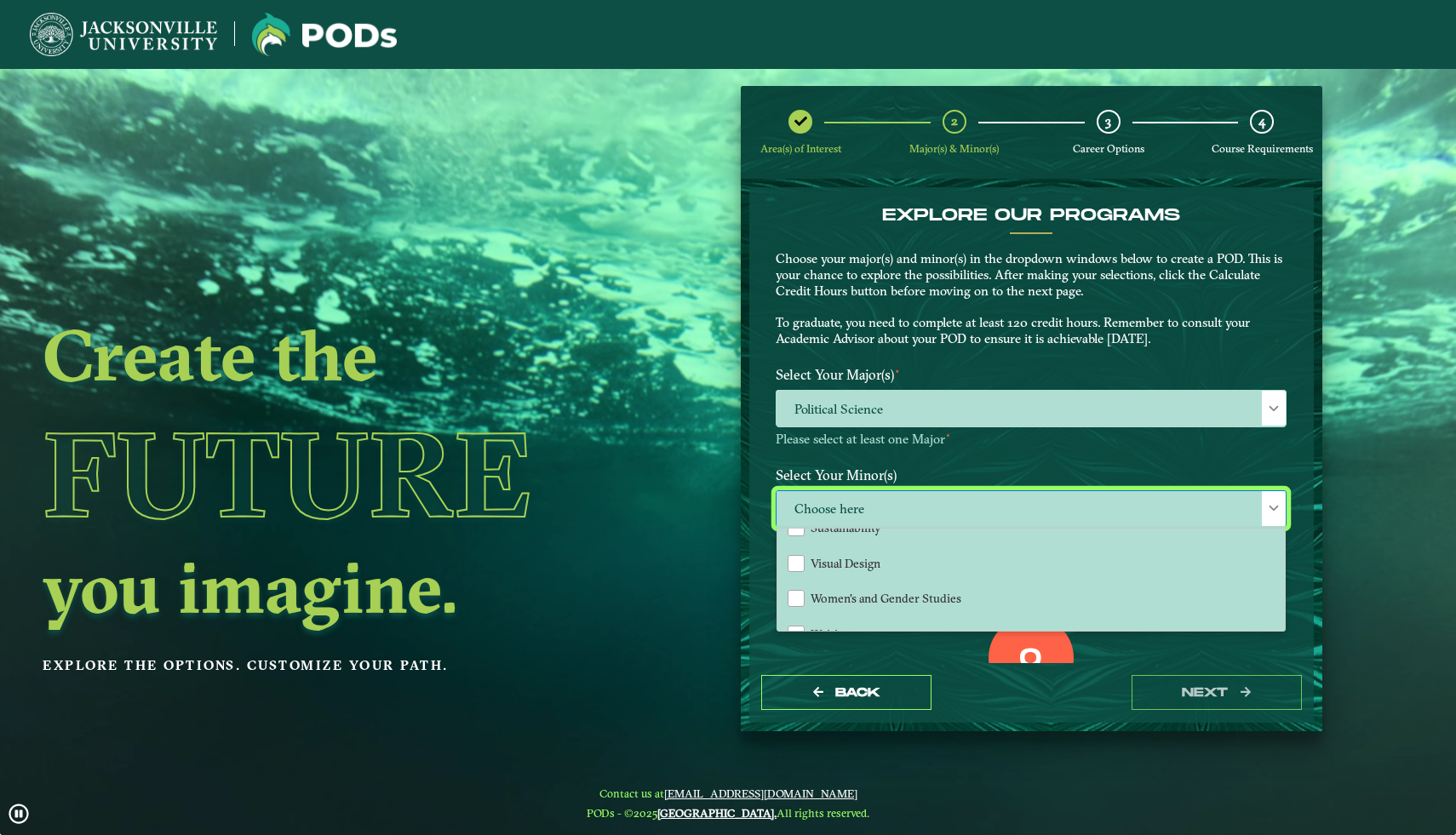
click at [873, 456] on div "Select Your Major(s) ⋆ Political Science Please select at least one Major ⋆" at bounding box center [1032, 409] width 537 height 100
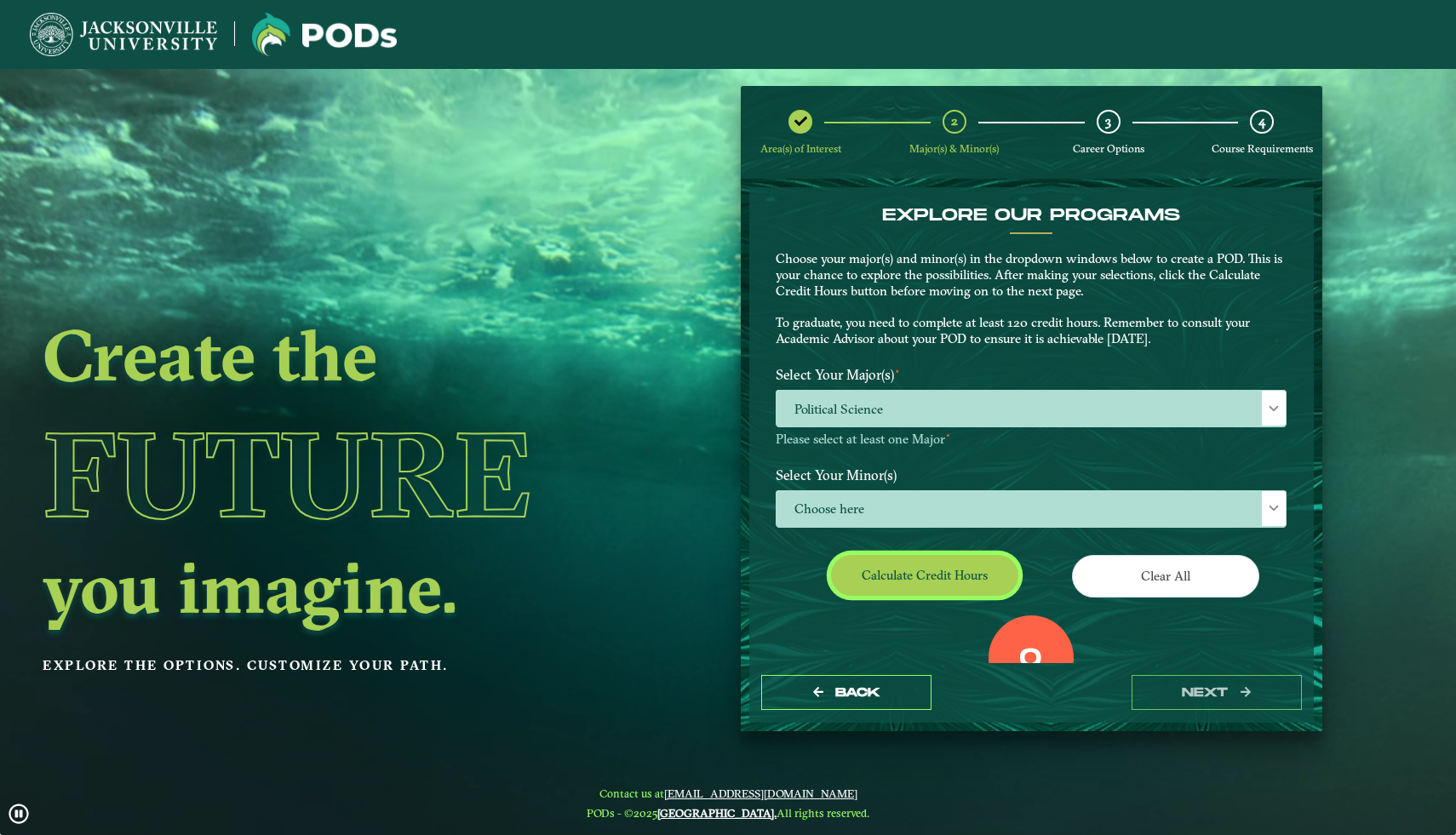
click at [952, 578] on button "Calculate credit hours" at bounding box center [925, 574] width 188 height 40
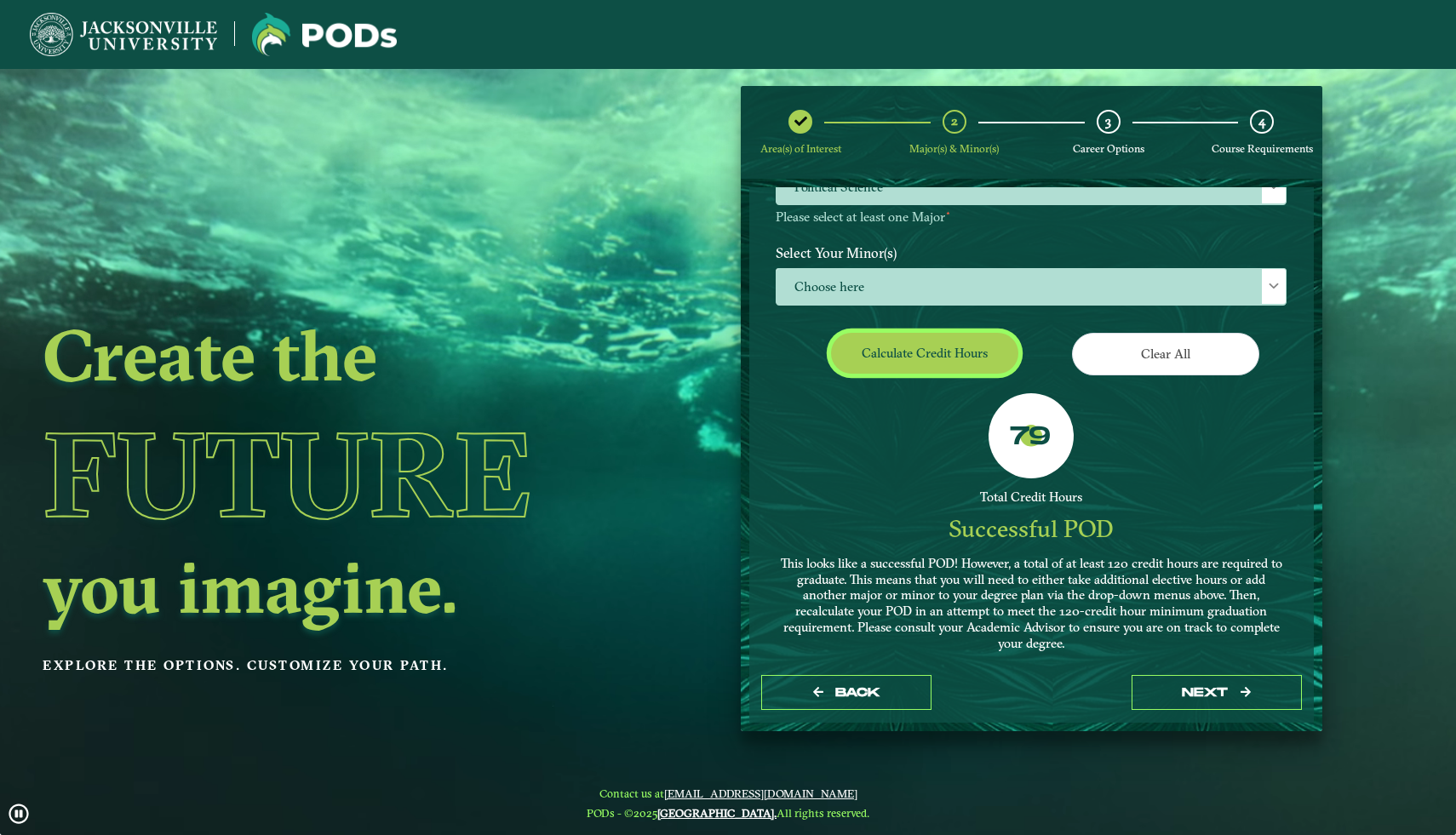
scroll to position [239, 0]
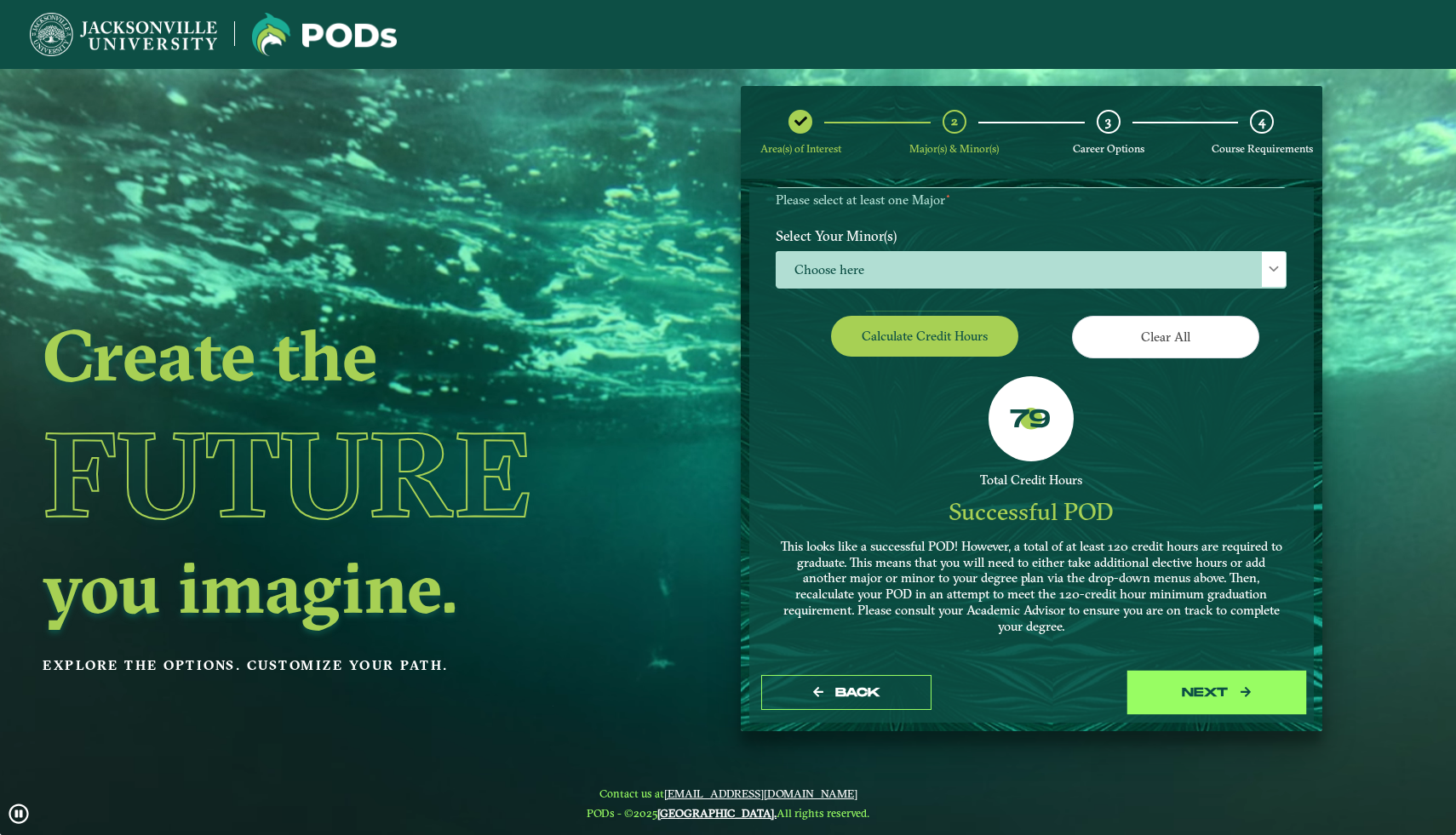
click at [1229, 695] on button "next" at bounding box center [1217, 692] width 170 height 35
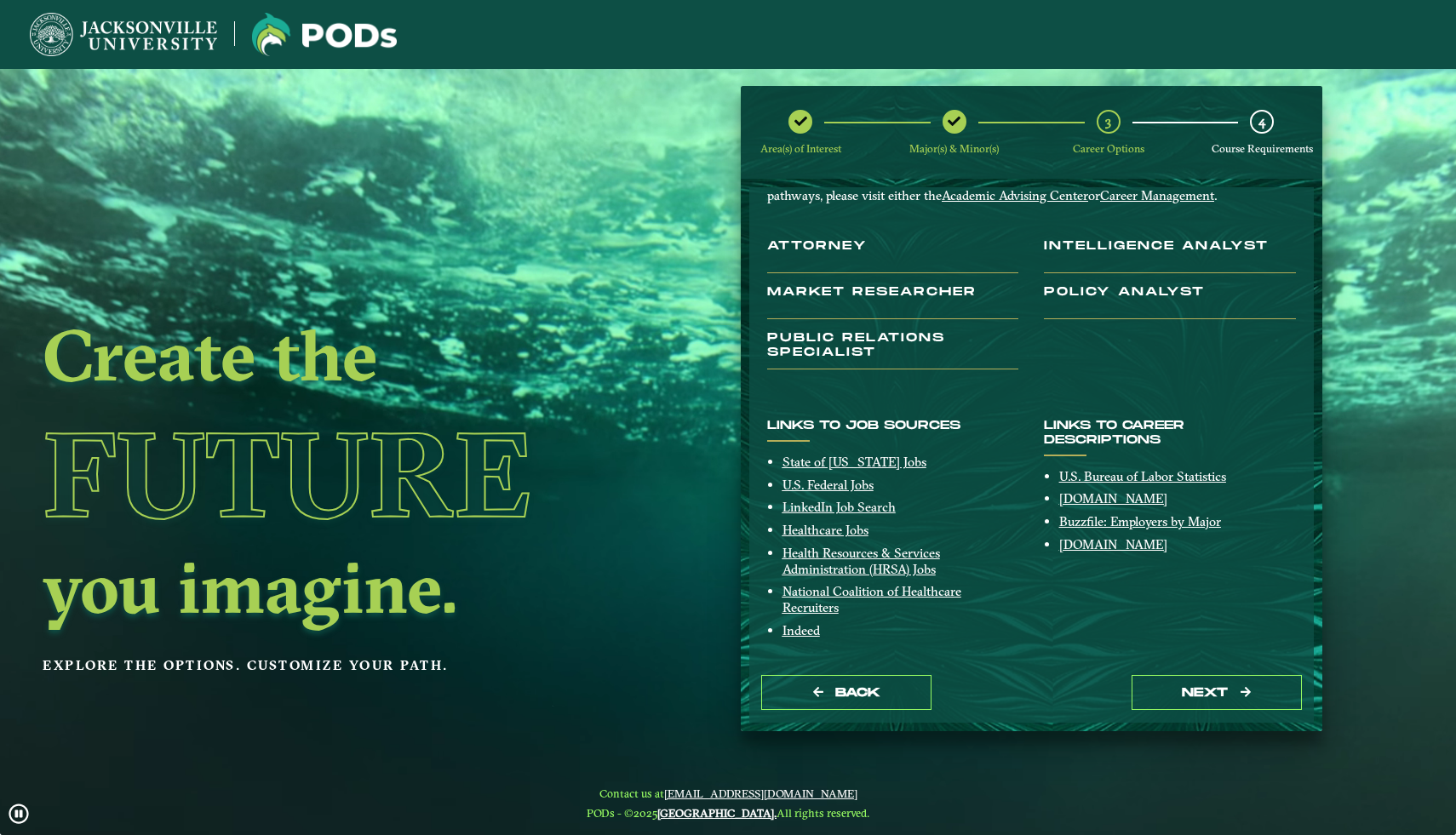
scroll to position [100, 0]
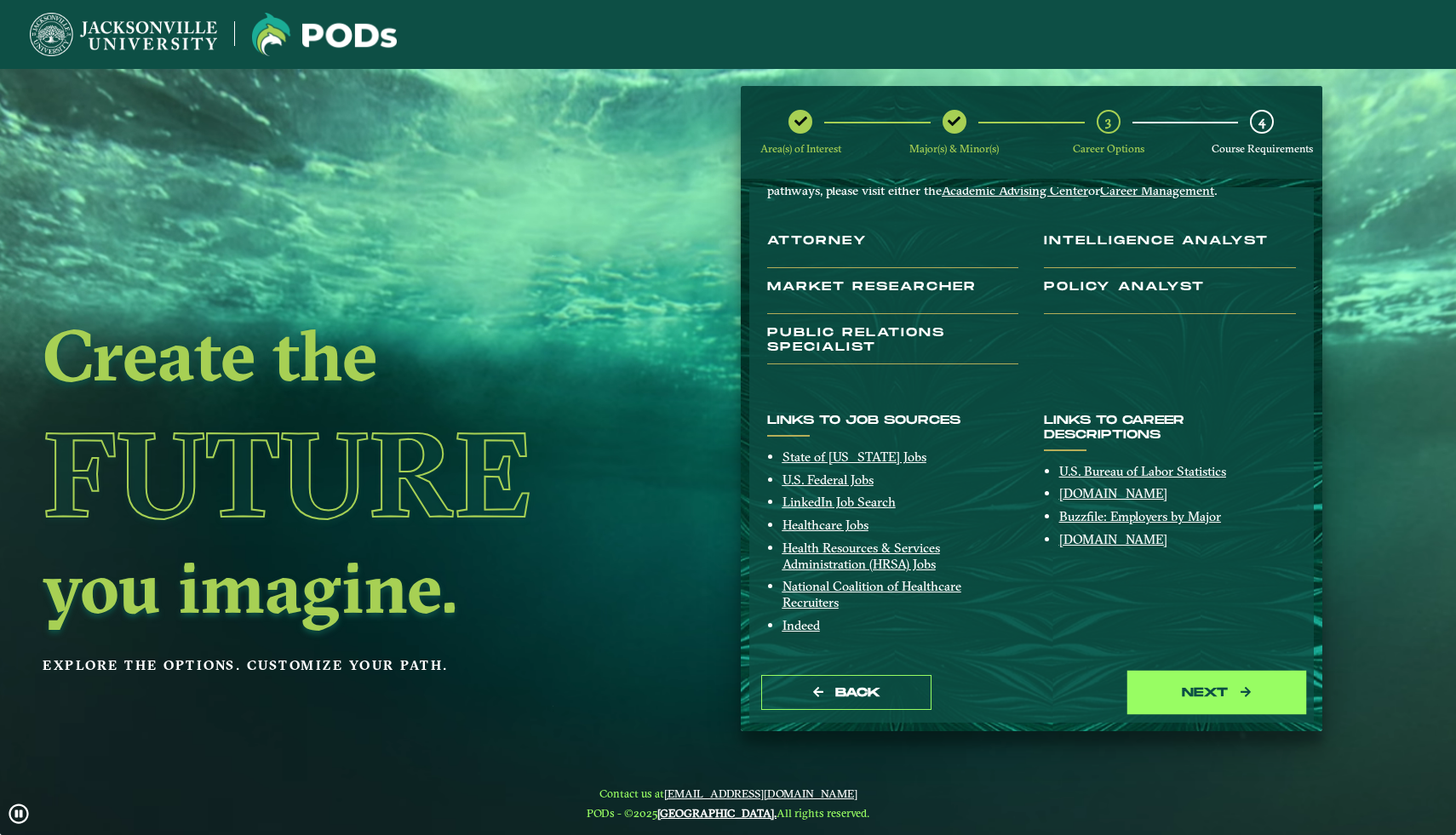
click at [1196, 696] on button "next" at bounding box center [1217, 692] width 170 height 35
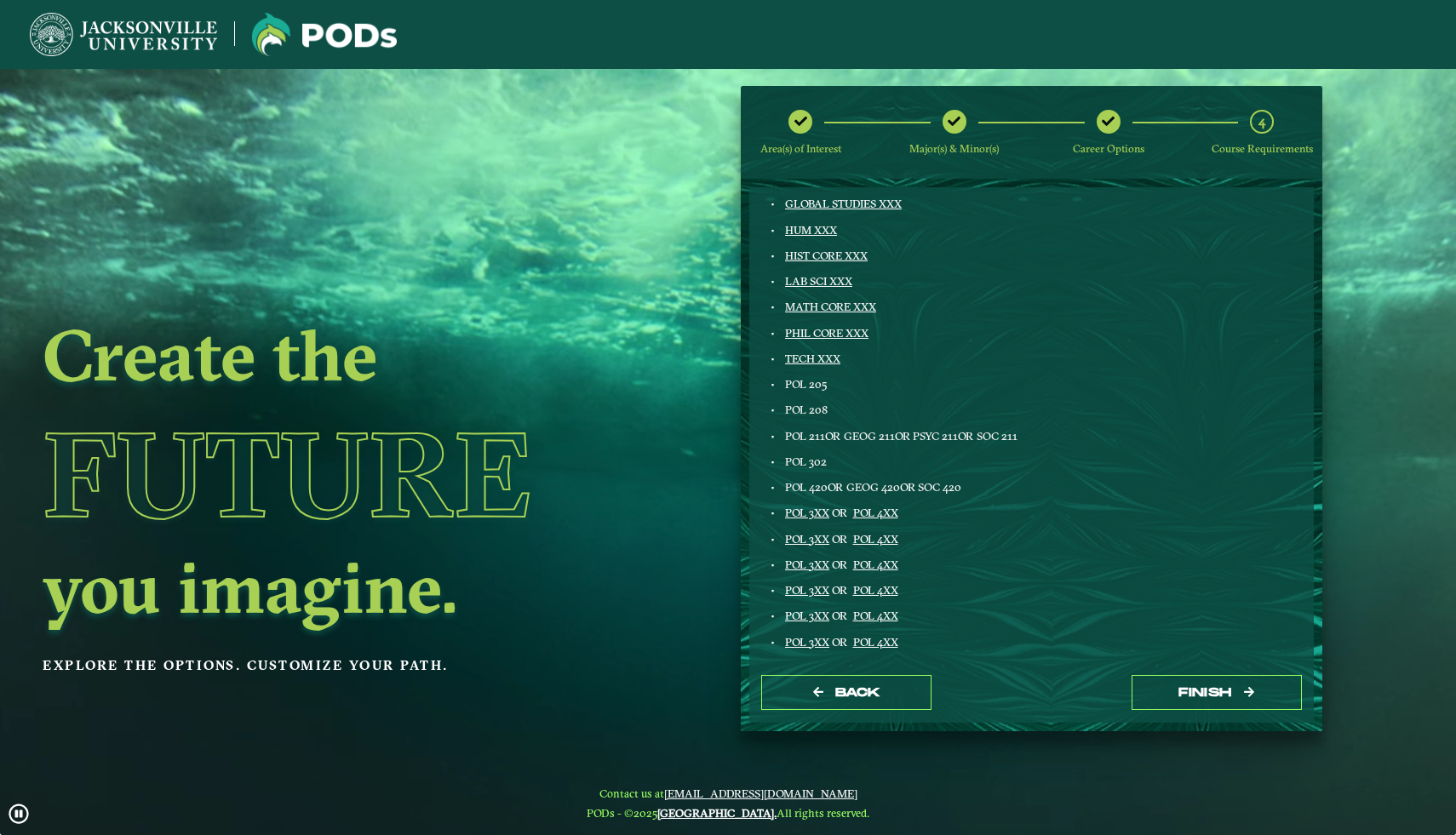
scroll to position [0, 0]
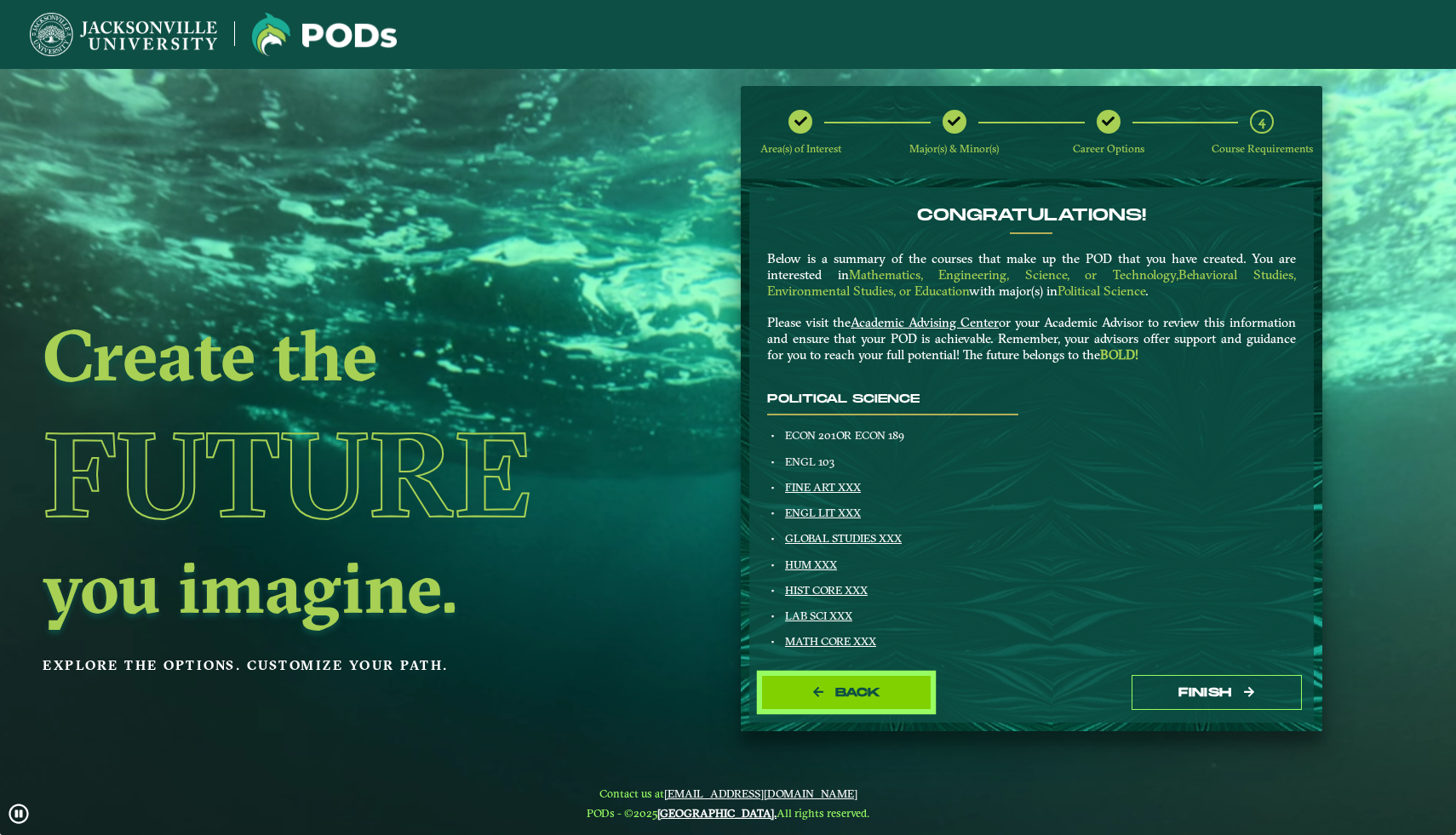
click at [854, 705] on button "Back" at bounding box center [846, 692] width 170 height 35
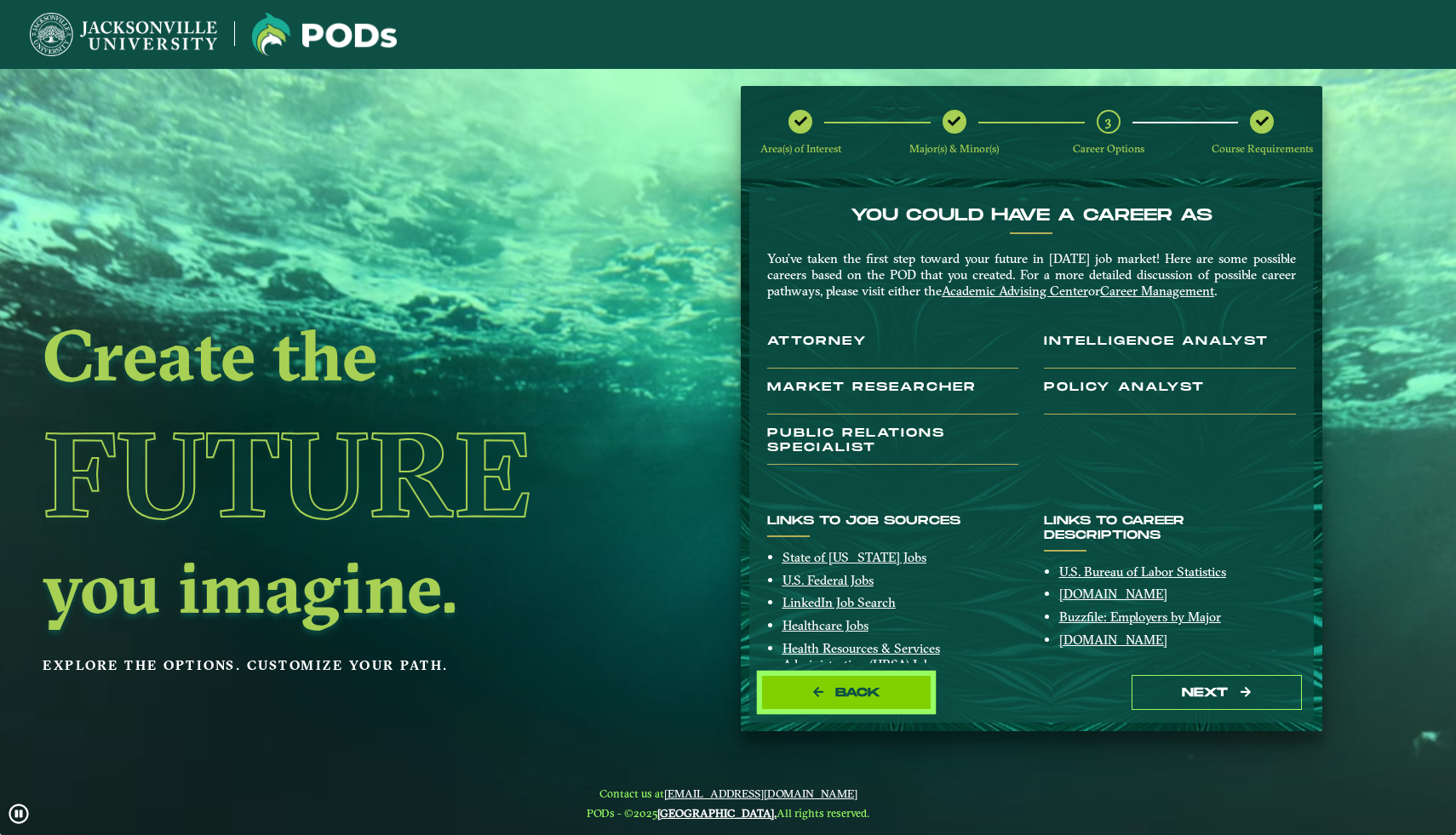
click at [860, 701] on button "Back" at bounding box center [846, 692] width 170 height 35
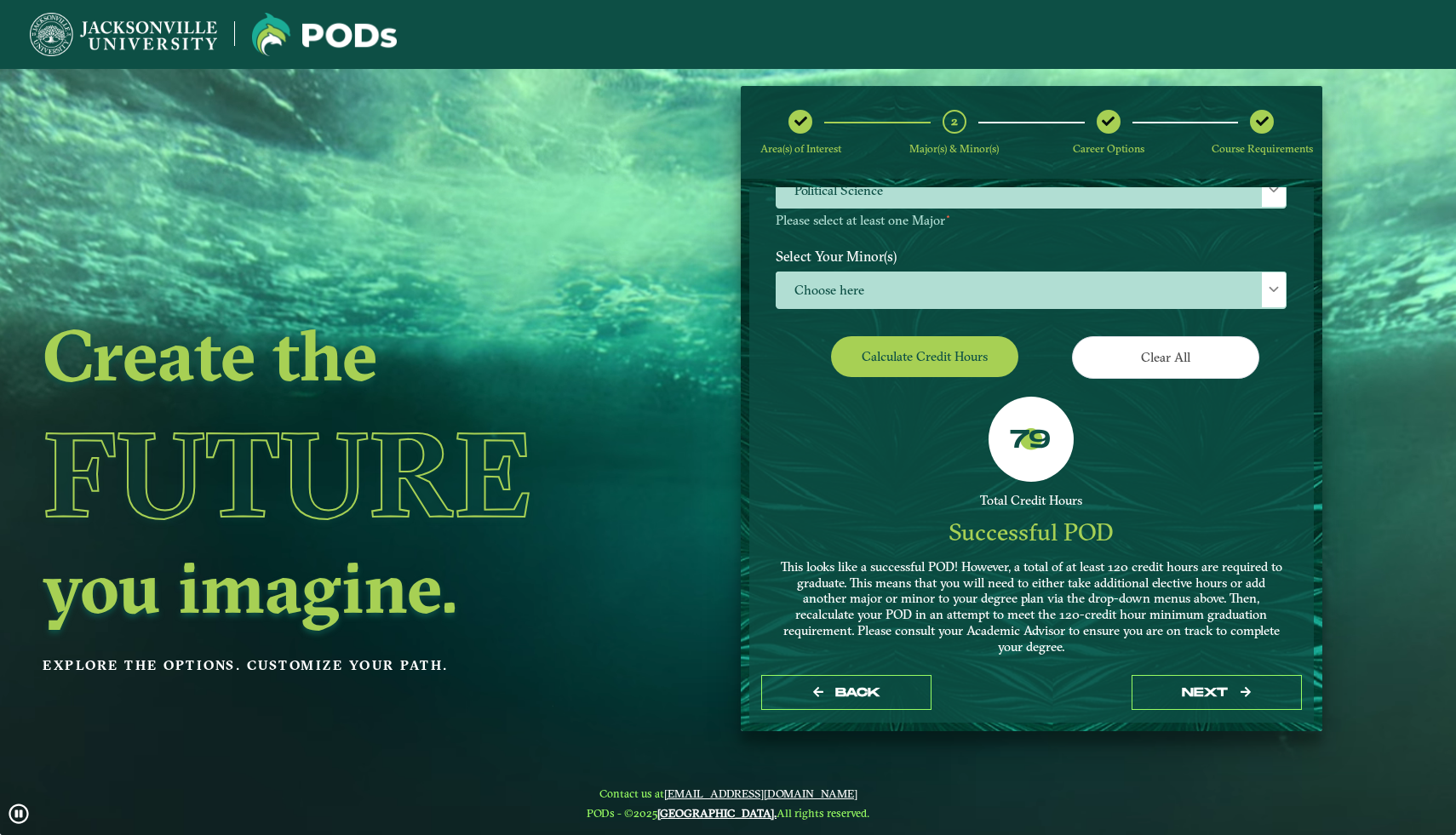
scroll to position [223, 0]
